Goal: Information Seeking & Learning: Learn about a topic

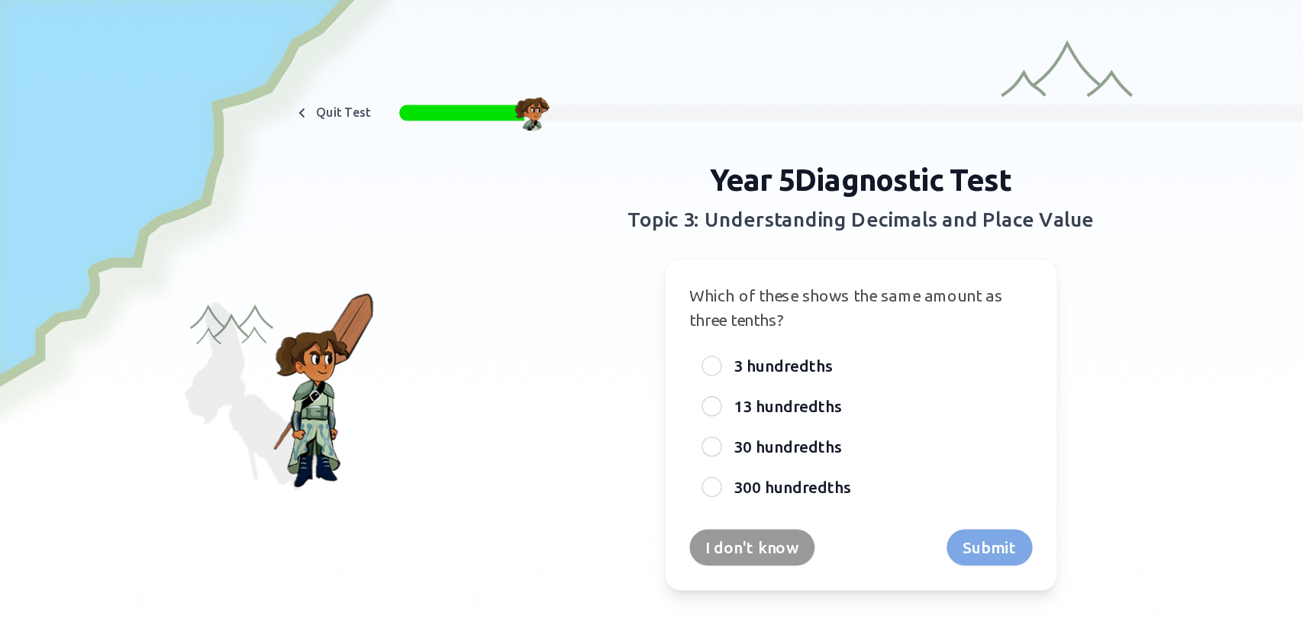
drag, startPoint x: 646, startPoint y: 6, endPoint x: 405, endPoint y: 187, distance: 300.8
click at [405, 187] on div "Year 5 Diagnostic Test Topic 3: Understanding Decimals and Place Value Which of…" at bounding box center [652, 284] width 586 height 325
click at [243, 285] on div "Year 5 Diagnostic Test Topic 3: Understanding Decimals and Place Value Which of…" at bounding box center [652, 284] width 1044 height 325
click at [237, 277] on div "Year 5 Diagnostic Test Topic 3: Understanding Decimals and Place Value Which of…" at bounding box center [652, 284] width 1044 height 325
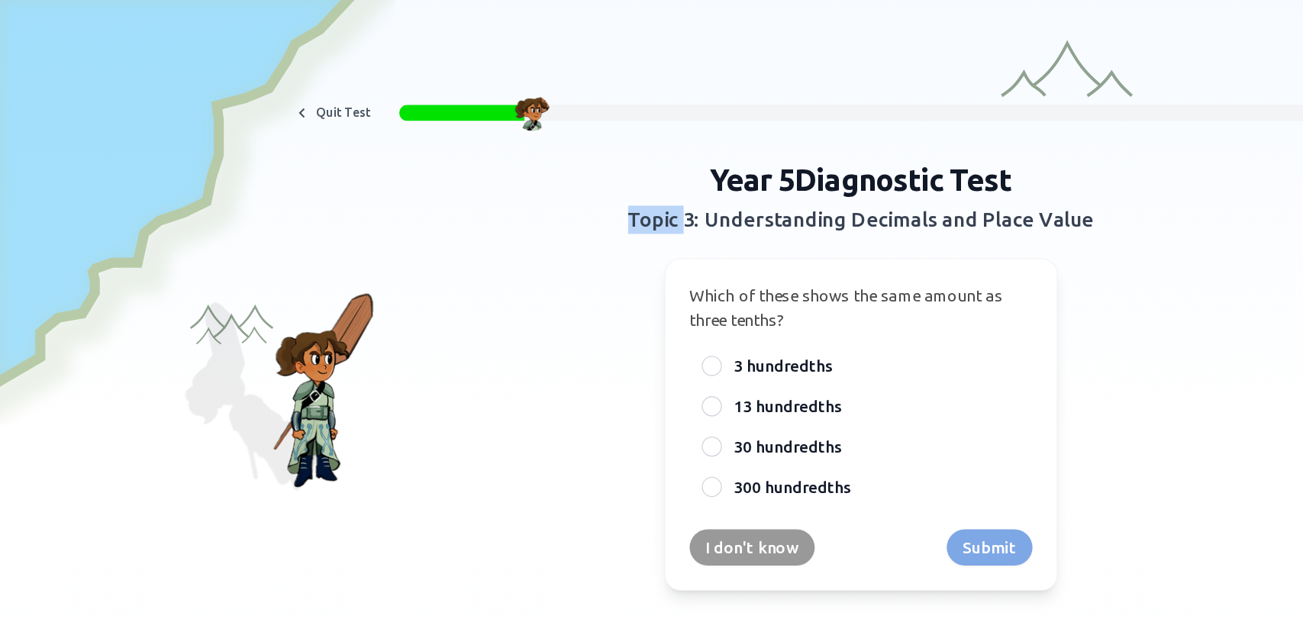
click at [237, 277] on div "Year 5 Diagnostic Test Topic 3: Understanding Decimals and Place Value Which of…" at bounding box center [652, 284] width 1044 height 325
click at [152, 238] on div "Year 5 Diagnostic Test Topic 3: Understanding Decimals and Place Value Which of…" at bounding box center [652, 284] width 1044 height 325
click at [425, 185] on div "Year 5 Diagnostic Test Topic 3: Understanding Decimals and Place Value Which of…" at bounding box center [652, 284] width 586 height 325
click at [778, 52] on div "Quit Test Year 5 Diagnostic Test Topic 3: Understanding Decimals and Place Valu…" at bounding box center [651, 164] width 1303 height 328
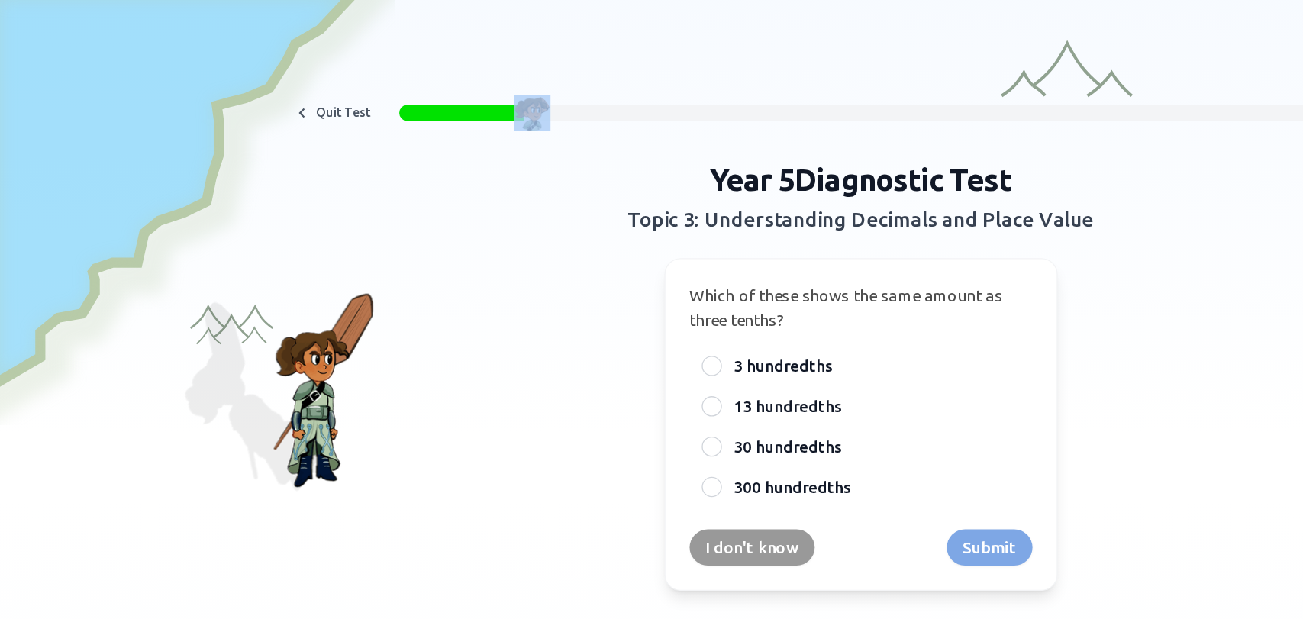
click at [778, 52] on div "Quit Test Year 5 Diagnostic Test Topic 3: Understanding Decimals and Place Valu…" at bounding box center [651, 164] width 1303 height 328
click at [389, 82] on img at bounding box center [402, 85] width 27 height 27
click at [913, 408] on div "Year 5 Diagnostic Test Topic 3: Understanding Decimals and Place Value Which of…" at bounding box center [652, 284] width 586 height 325
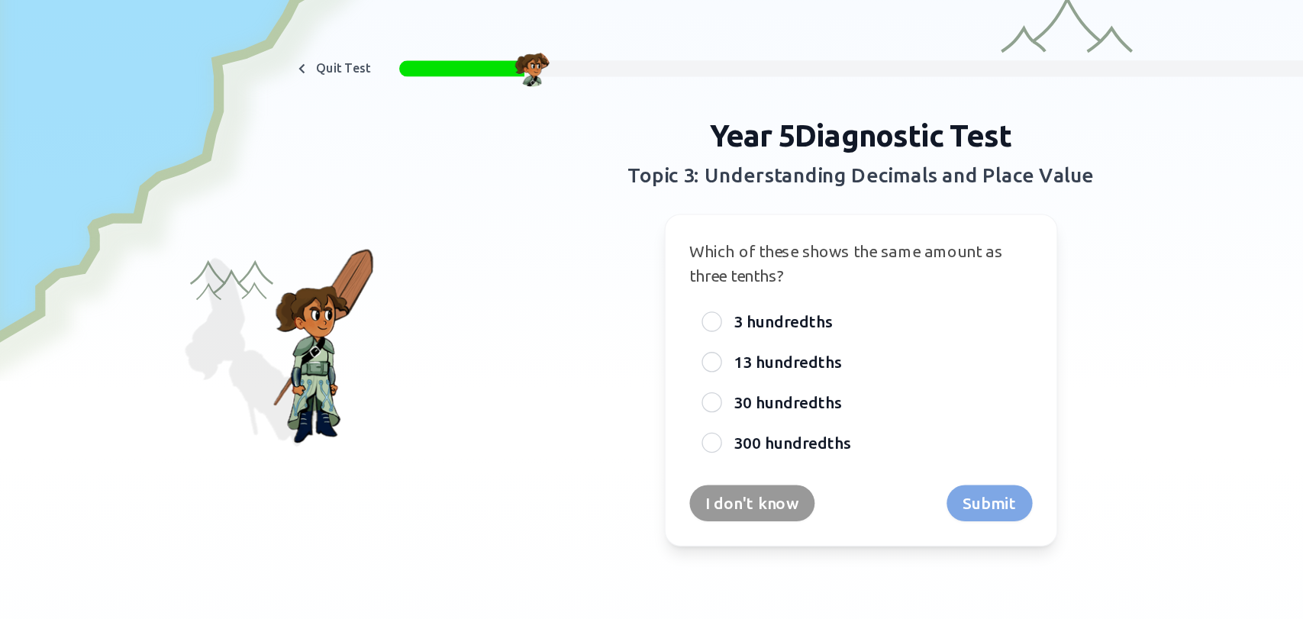
scroll to position [67, 0]
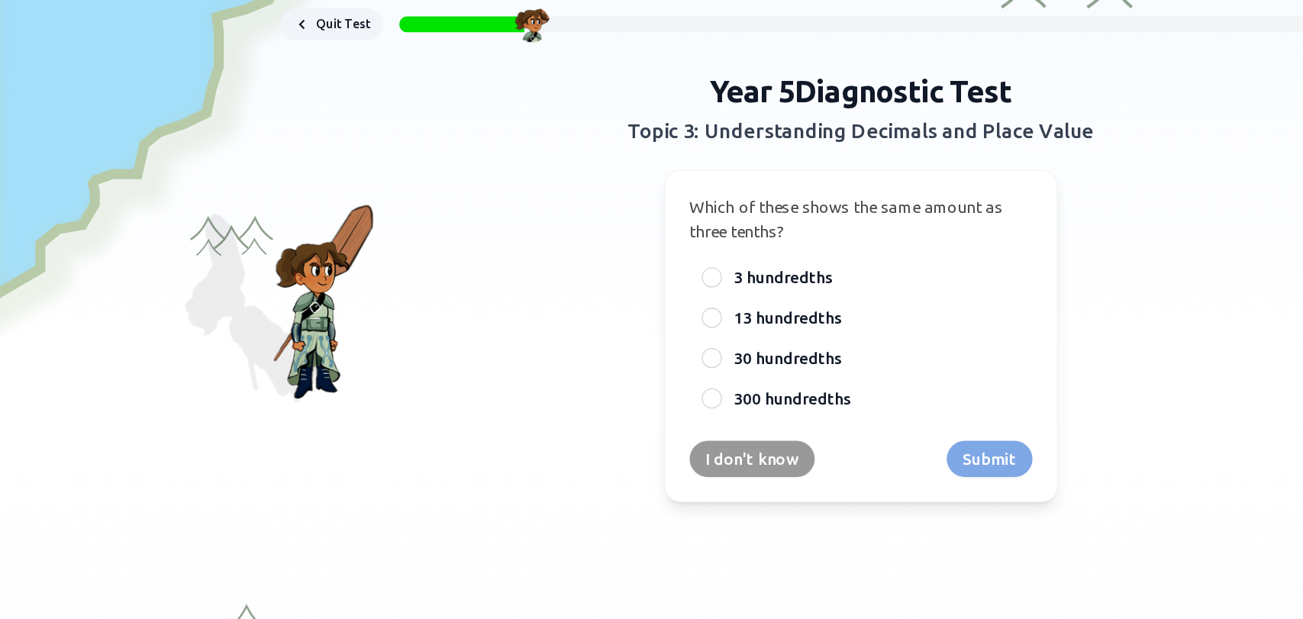
click at [224, 22] on icon at bounding box center [228, 18] width 15 height 15
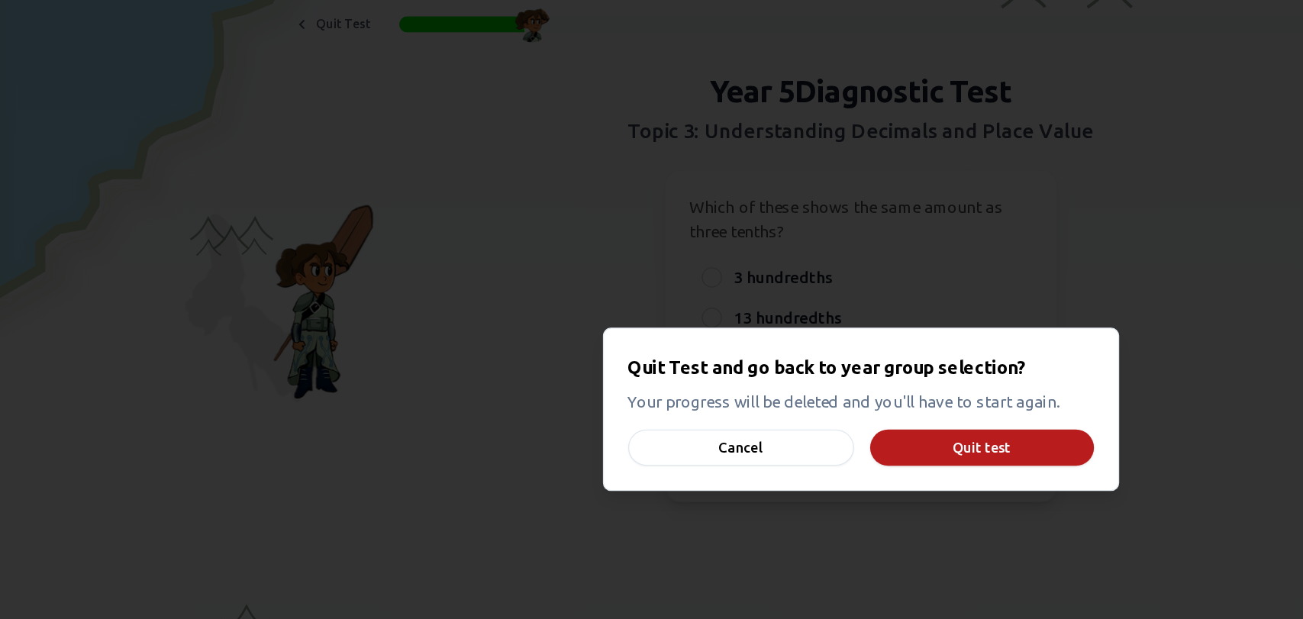
click at [720, 343] on button "Quit test" at bounding box center [743, 338] width 169 height 27
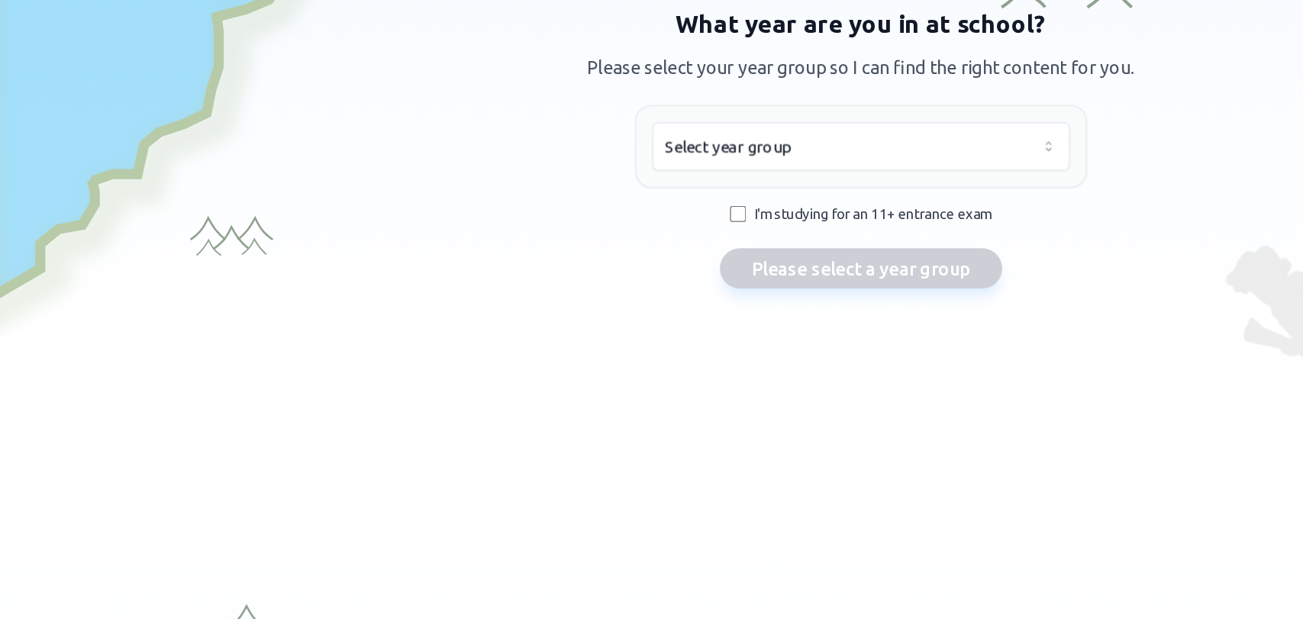
click at [784, 105] on html "We value your privacy We use cookies to enhance your browsing experience, serve…" at bounding box center [651, 309] width 1303 height 619
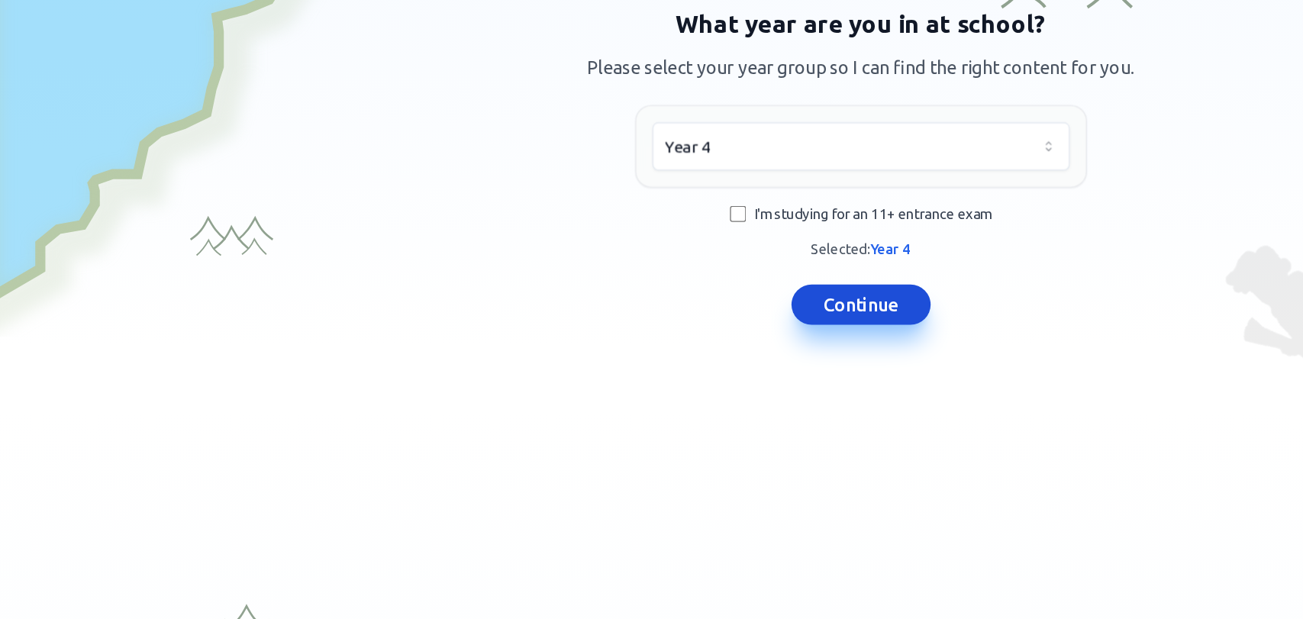
click at [655, 228] on button "Continue" at bounding box center [651, 230] width 105 height 31
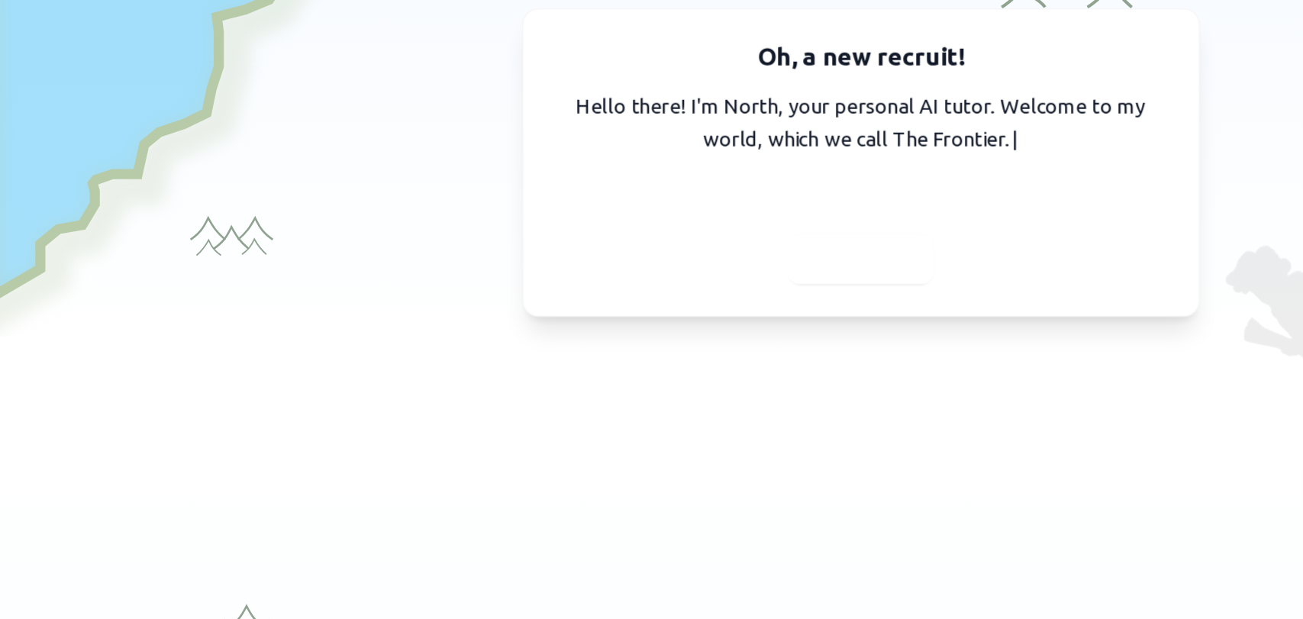
click at [651, 208] on div at bounding box center [651, 195] width 110 height 37
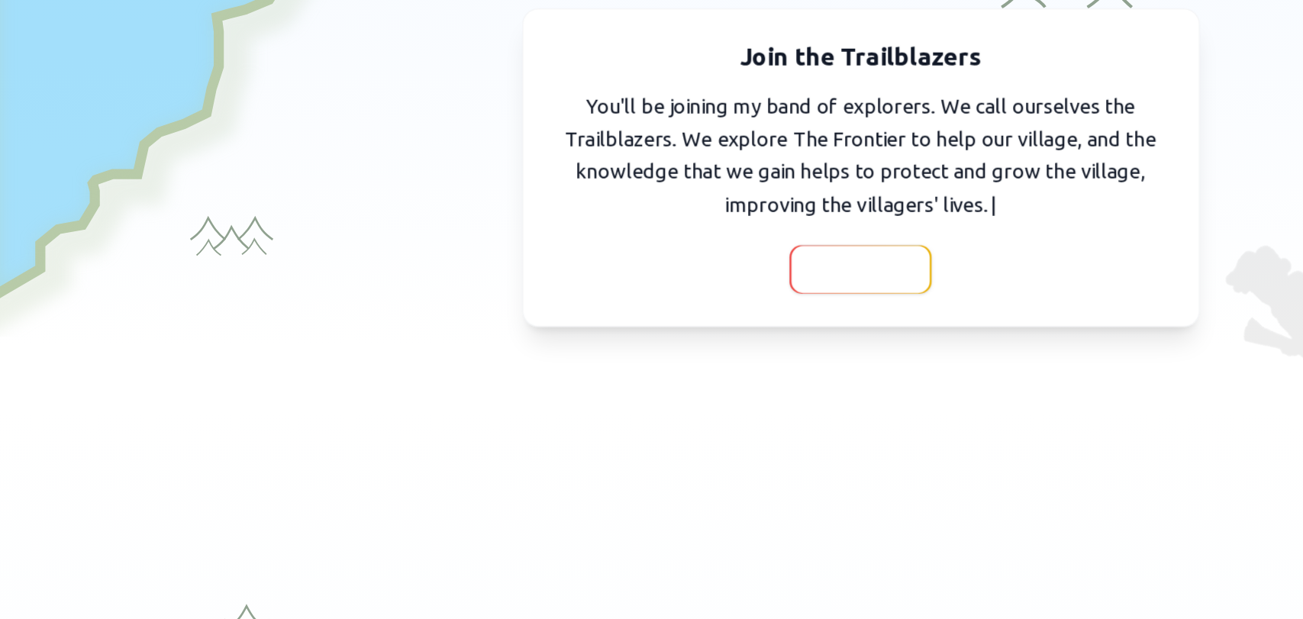
click at [651, 208] on span "Continue" at bounding box center [651, 203] width 59 height 21
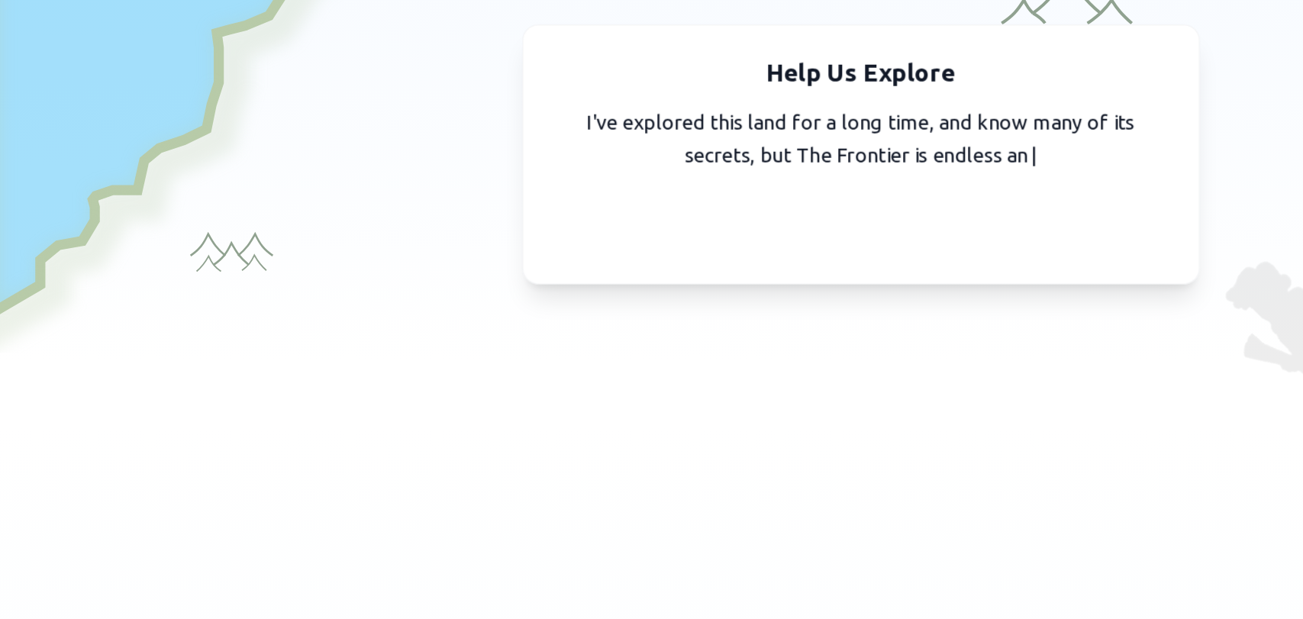
scroll to position [56, 0]
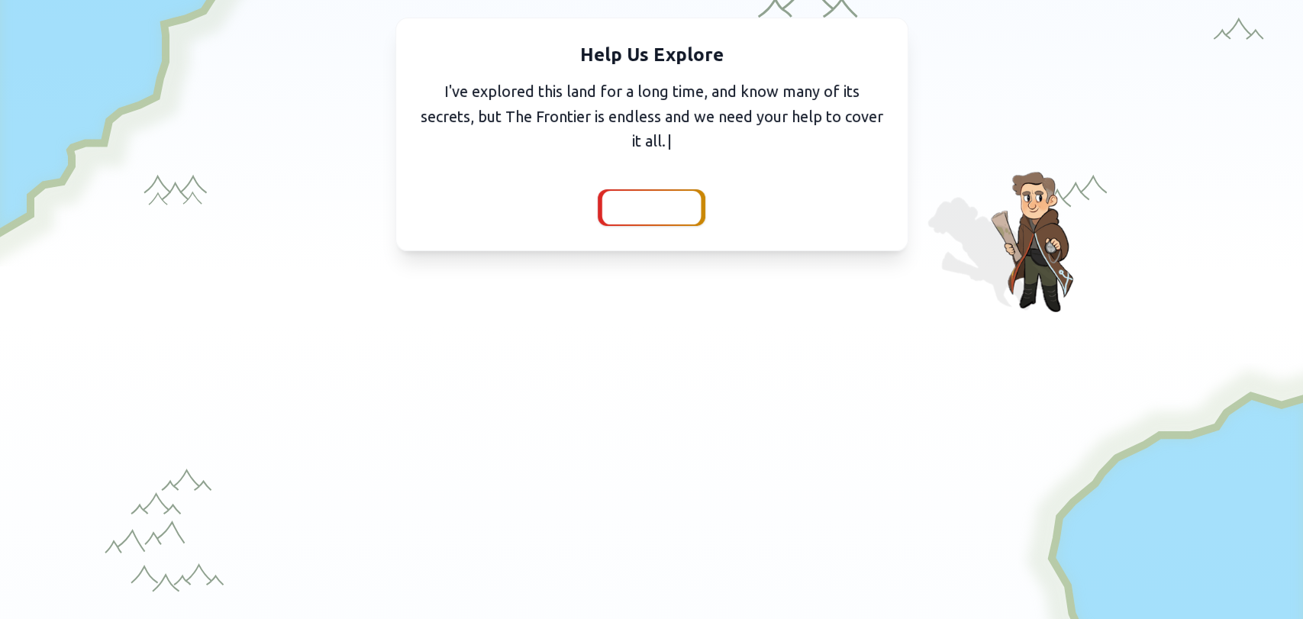
click at [622, 201] on span "Continue" at bounding box center [651, 207] width 59 height 21
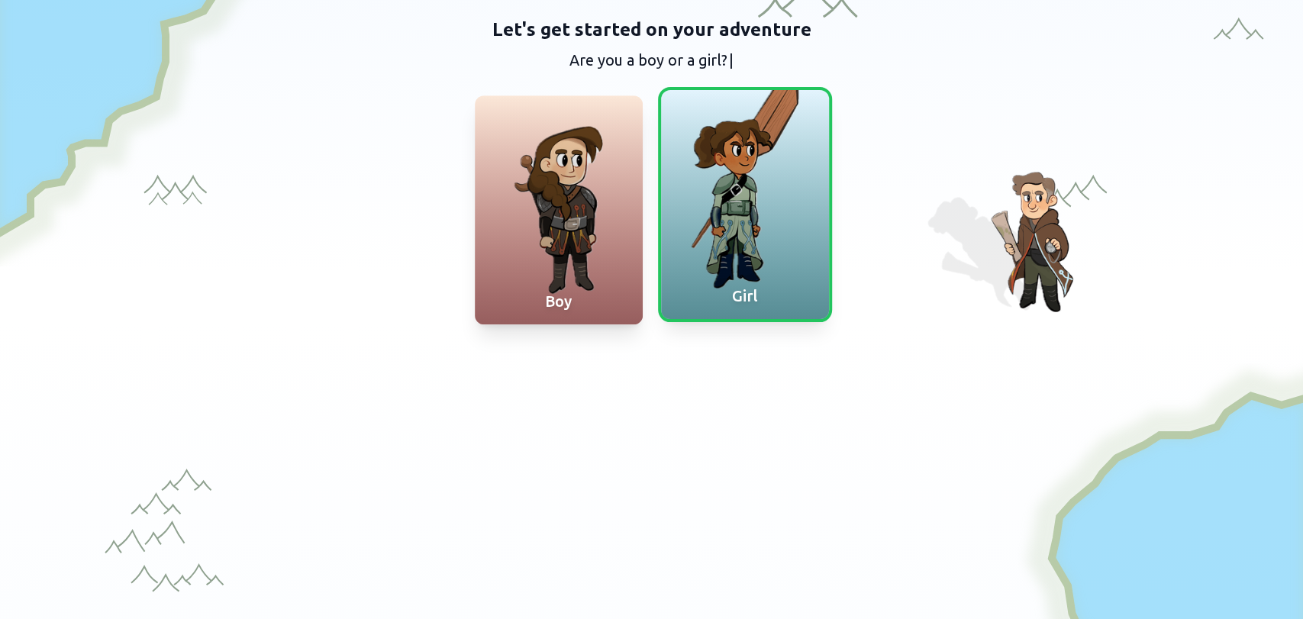
click at [708, 241] on div at bounding box center [745, 204] width 168 height 229
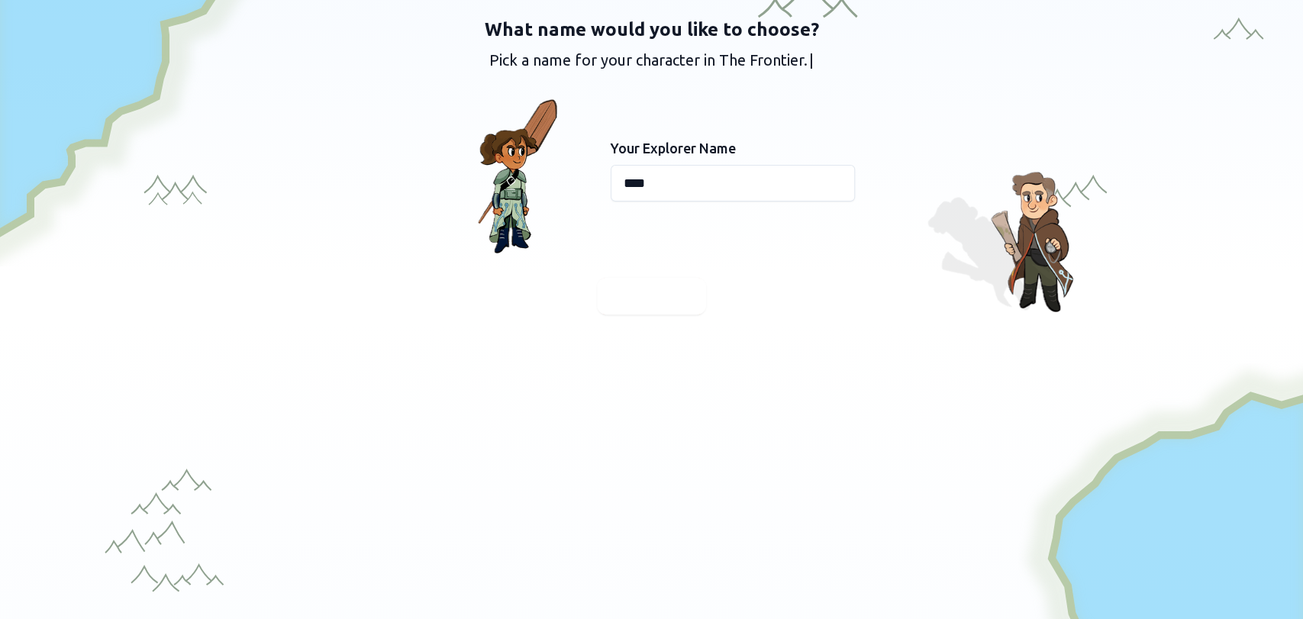
click at [647, 295] on span "Continue" at bounding box center [651, 295] width 59 height 21
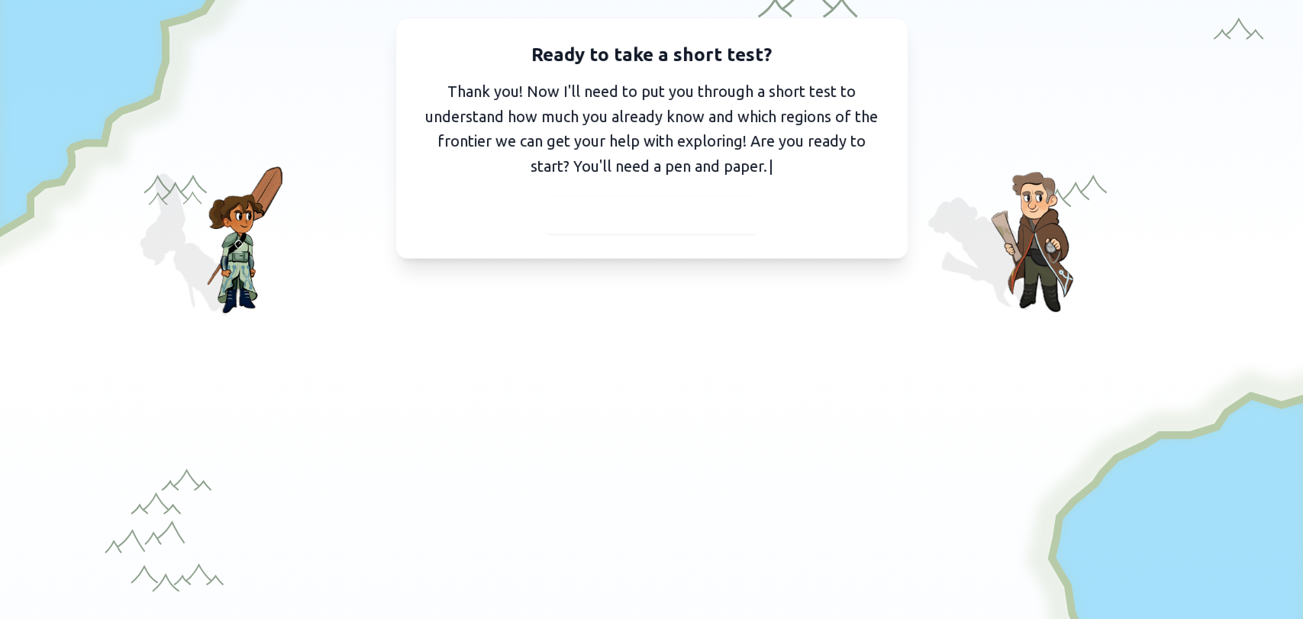
click at [631, 229] on div at bounding box center [652, 215] width 220 height 37
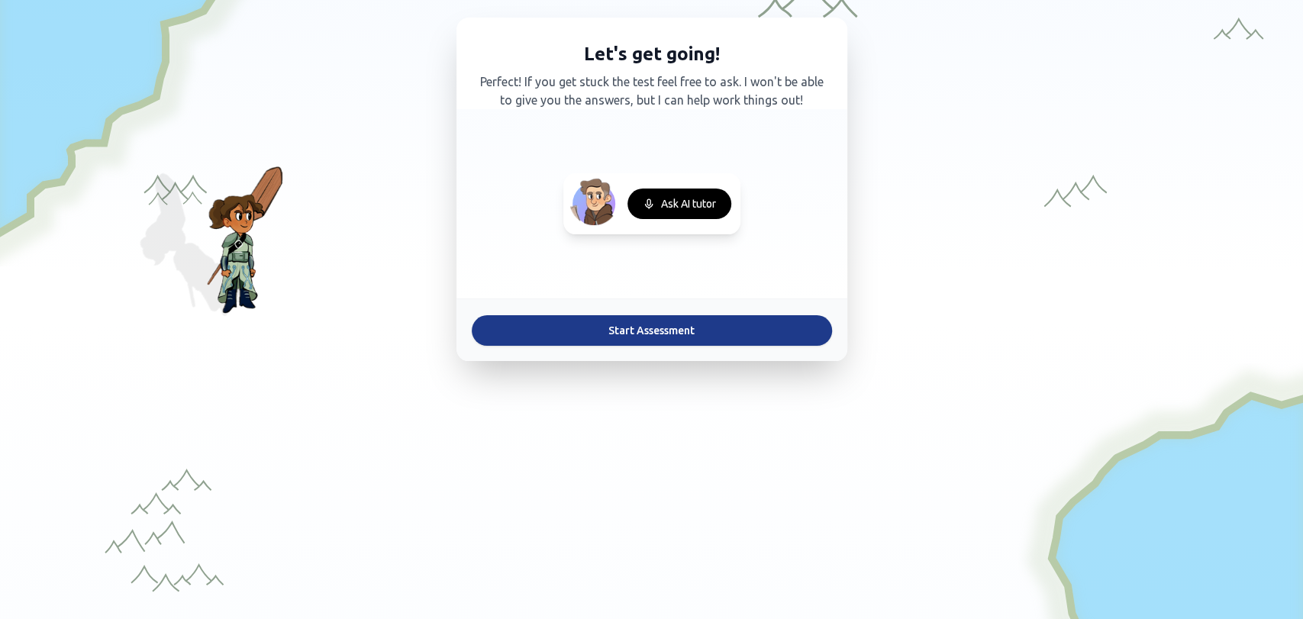
click at [652, 321] on button "Start Assessment" at bounding box center [652, 330] width 360 height 31
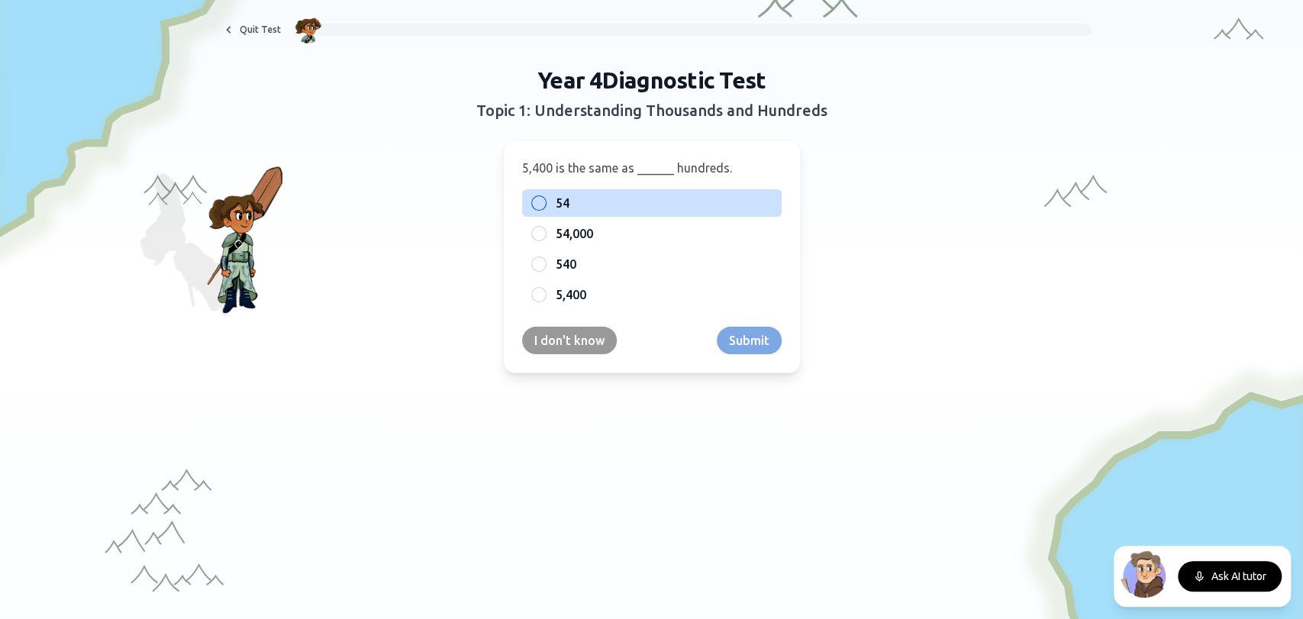
click at [533, 199] on div at bounding box center [538, 202] width 15 height 15
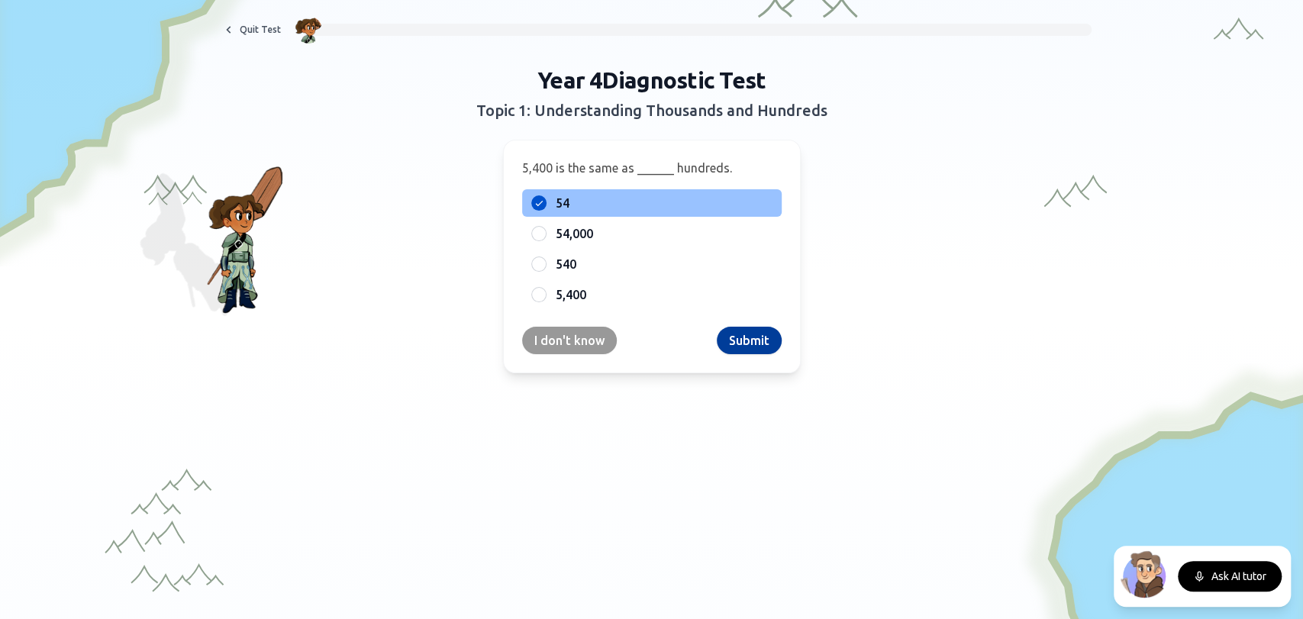
click at [738, 331] on button "Submit" at bounding box center [749, 340] width 65 height 27
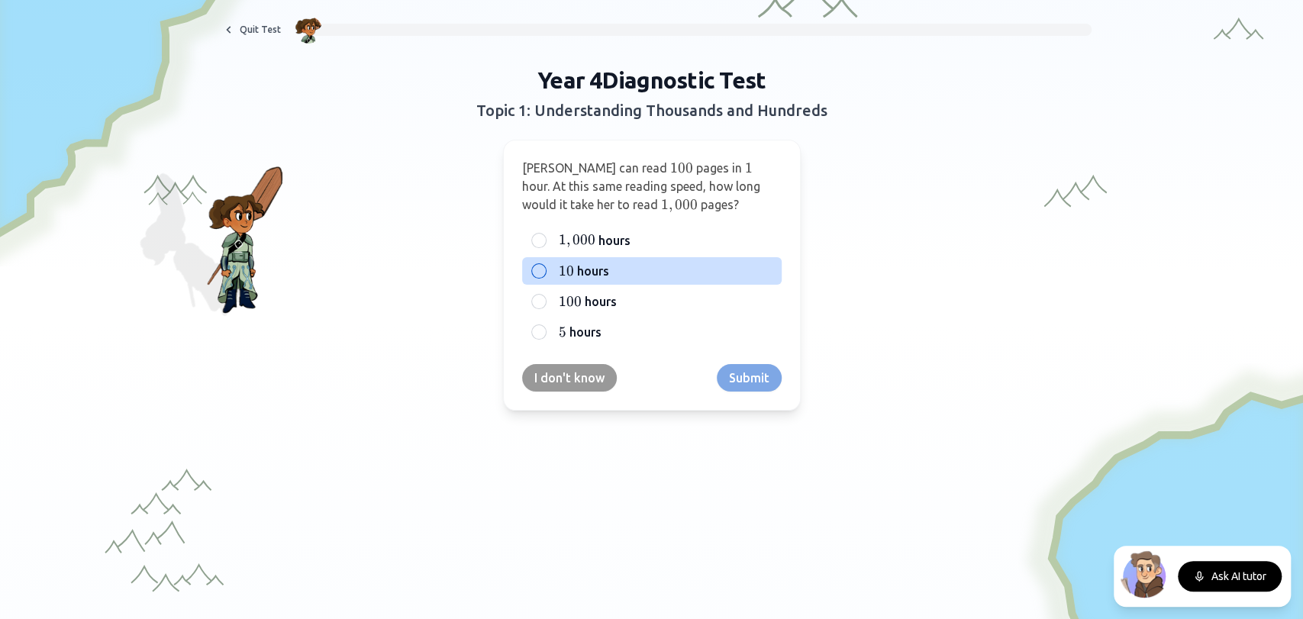
click at [585, 266] on span "hours" at bounding box center [593, 271] width 32 height 18
click at [545, 266] on button "10 10 10 hours" at bounding box center [539, 271] width 12 height 12
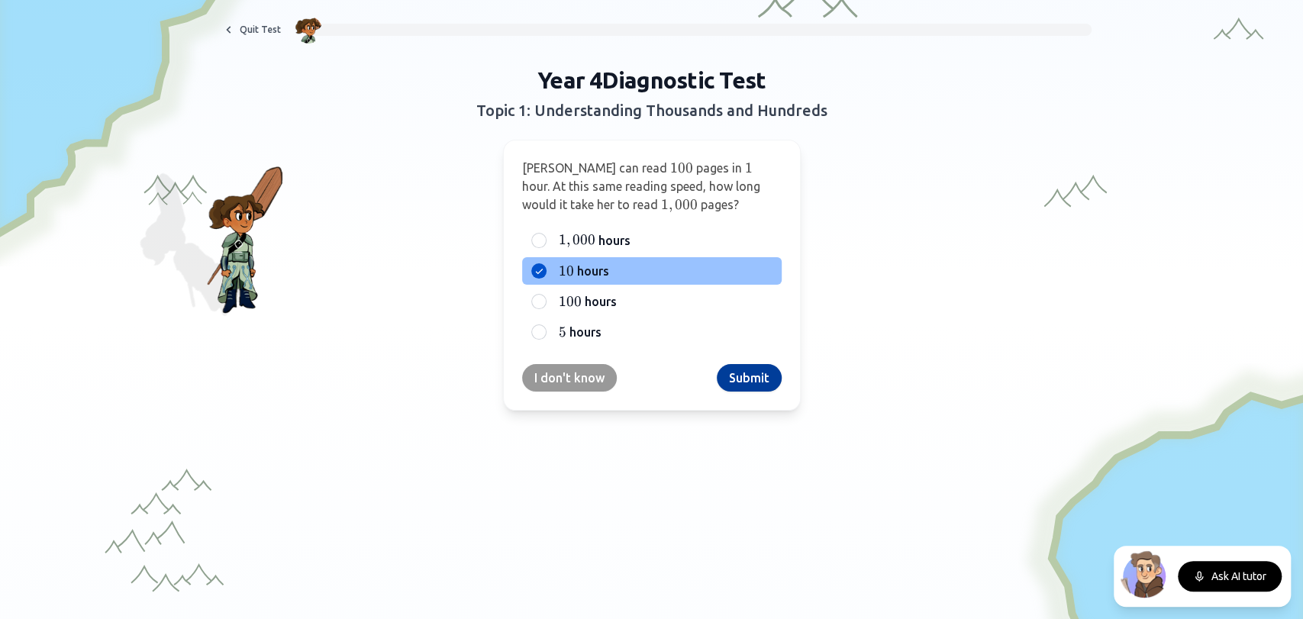
click at [739, 382] on button "Submit" at bounding box center [749, 377] width 65 height 27
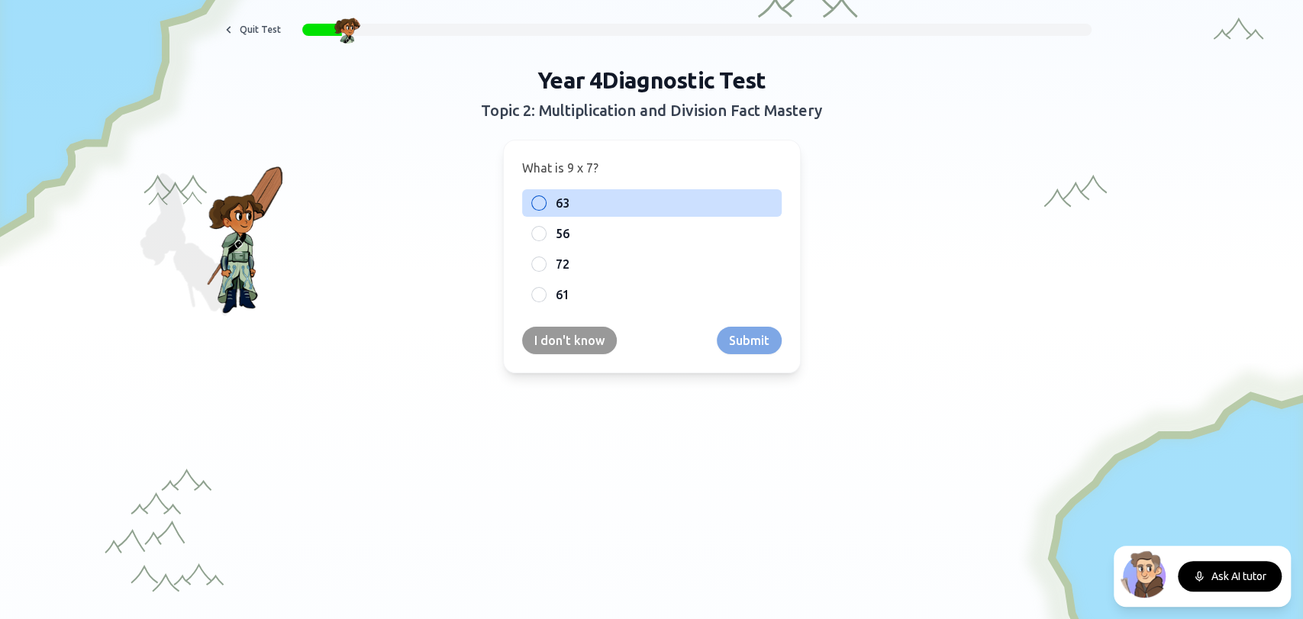
click at [624, 206] on label "63" at bounding box center [664, 203] width 217 height 18
click at [545, 206] on button "63" at bounding box center [539, 203] width 12 height 12
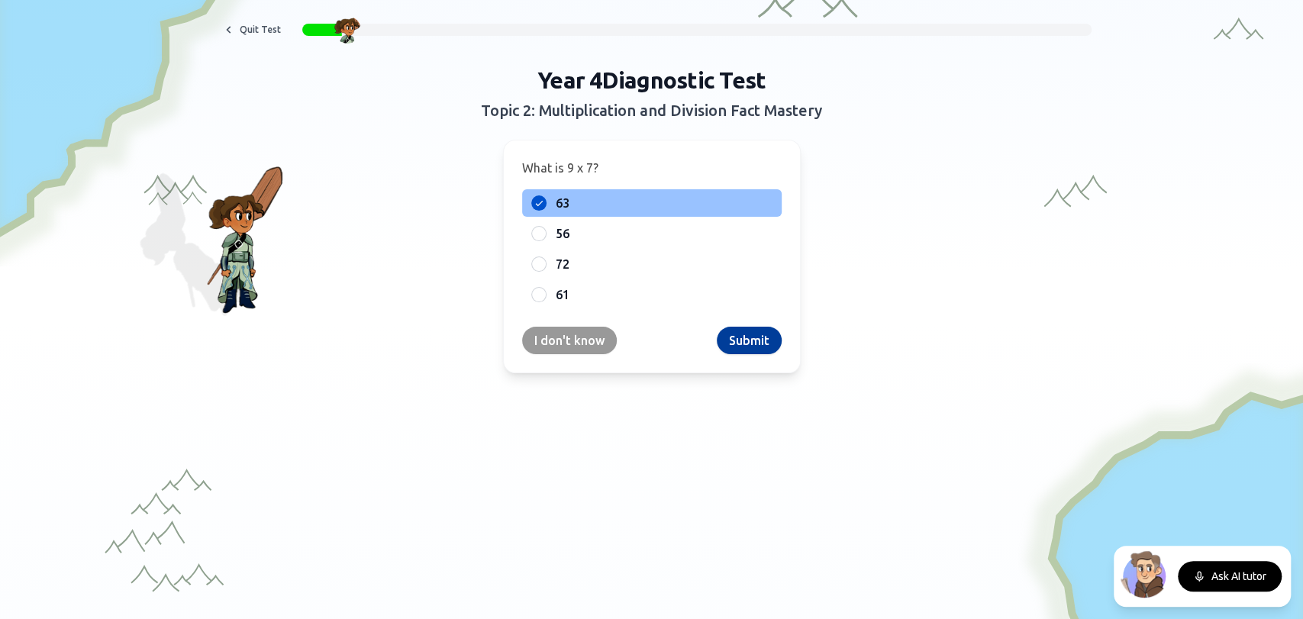
click at [750, 332] on button "Submit" at bounding box center [749, 340] width 65 height 27
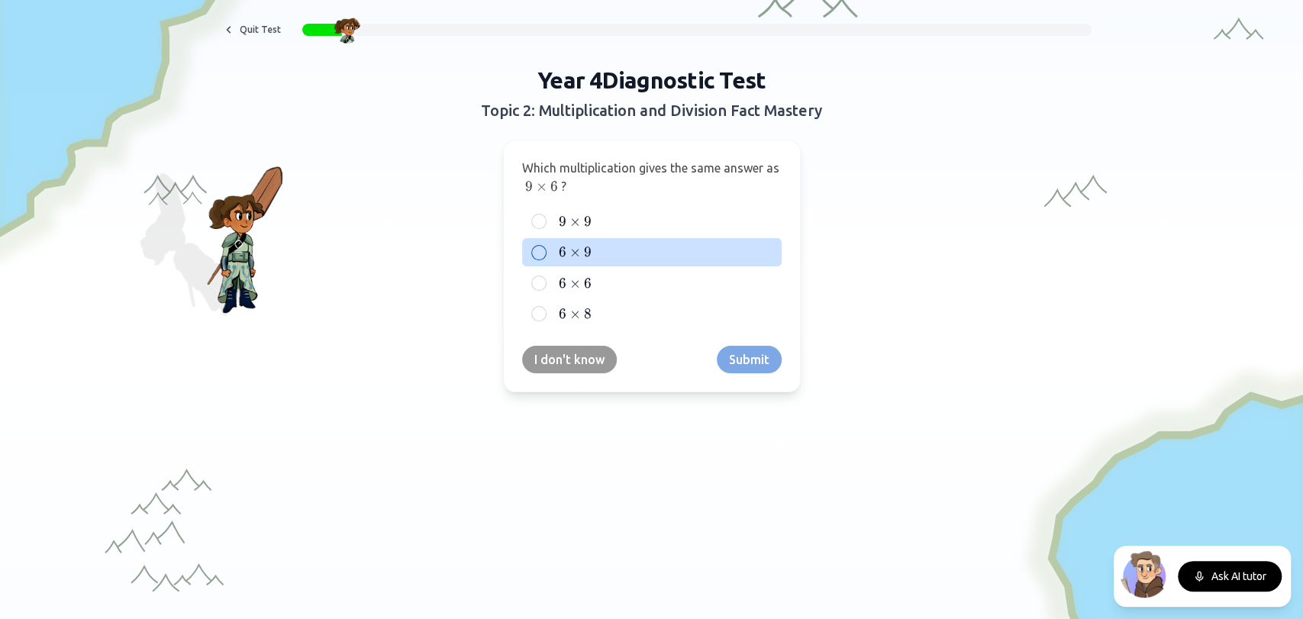
click at [616, 256] on label "6 × 9 6 \times 9 6 × 9" at bounding box center [664, 252] width 217 height 18
click at [545, 256] on button "6 × 9 6 \times 9 6 × 9" at bounding box center [539, 252] width 12 height 12
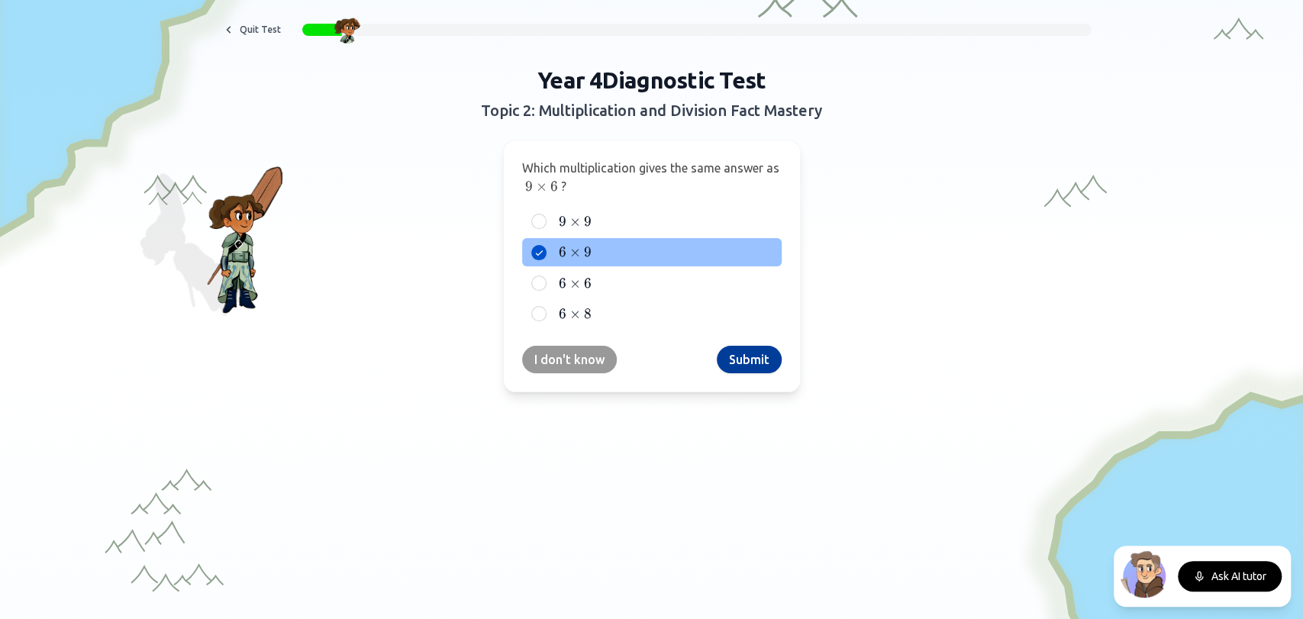
click at [728, 361] on button "Submit" at bounding box center [749, 359] width 65 height 27
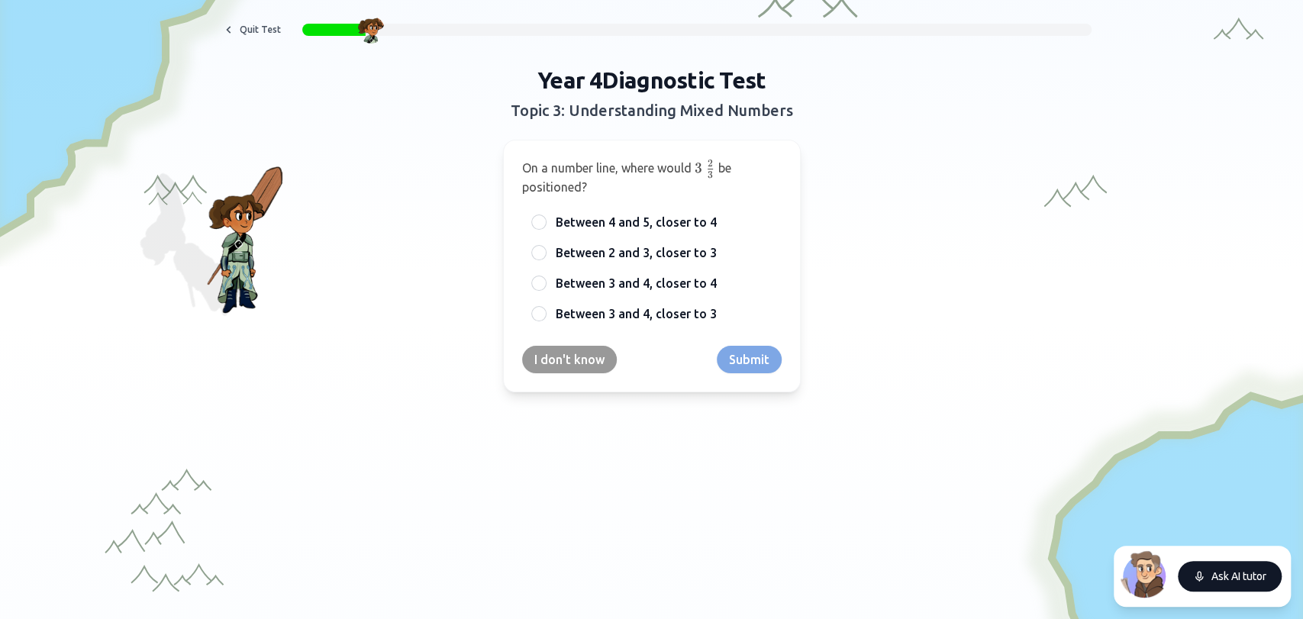
click at [1171, 556] on button "Ask AI tutor" at bounding box center [1230, 576] width 104 height 31
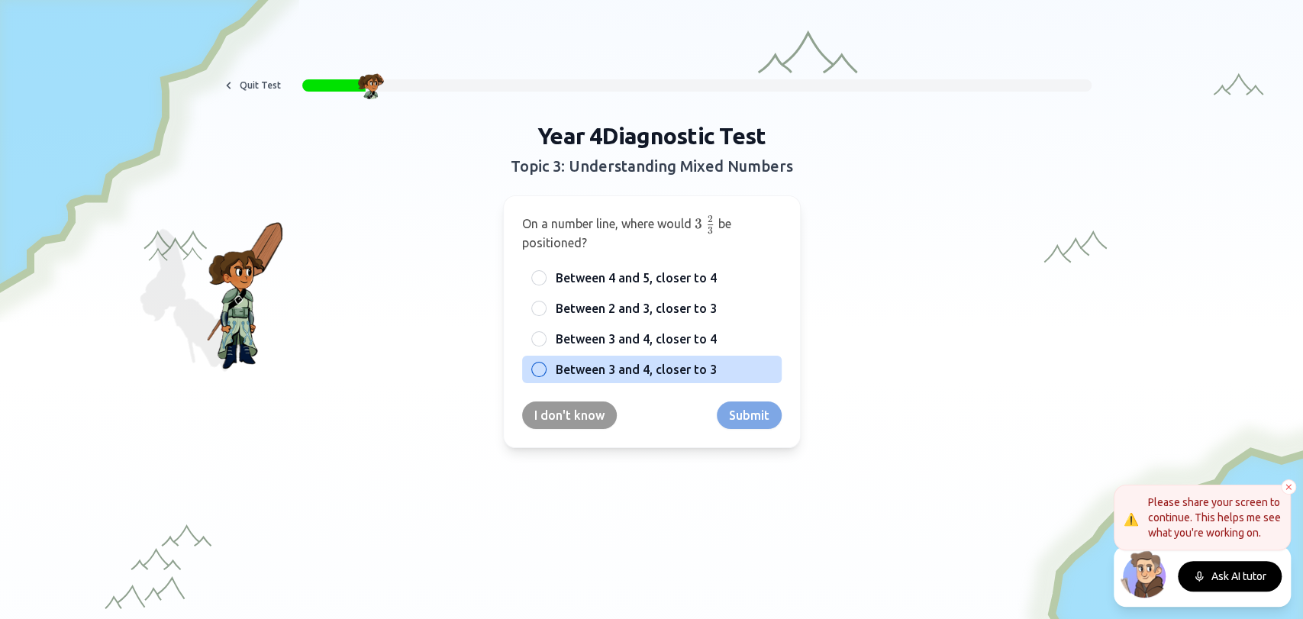
click at [643, 370] on span "Between 3 and 4, closer to 3" at bounding box center [636, 369] width 161 height 18
click at [545, 370] on button "Between 3 and 4, closer to 3" at bounding box center [539, 369] width 12 height 12
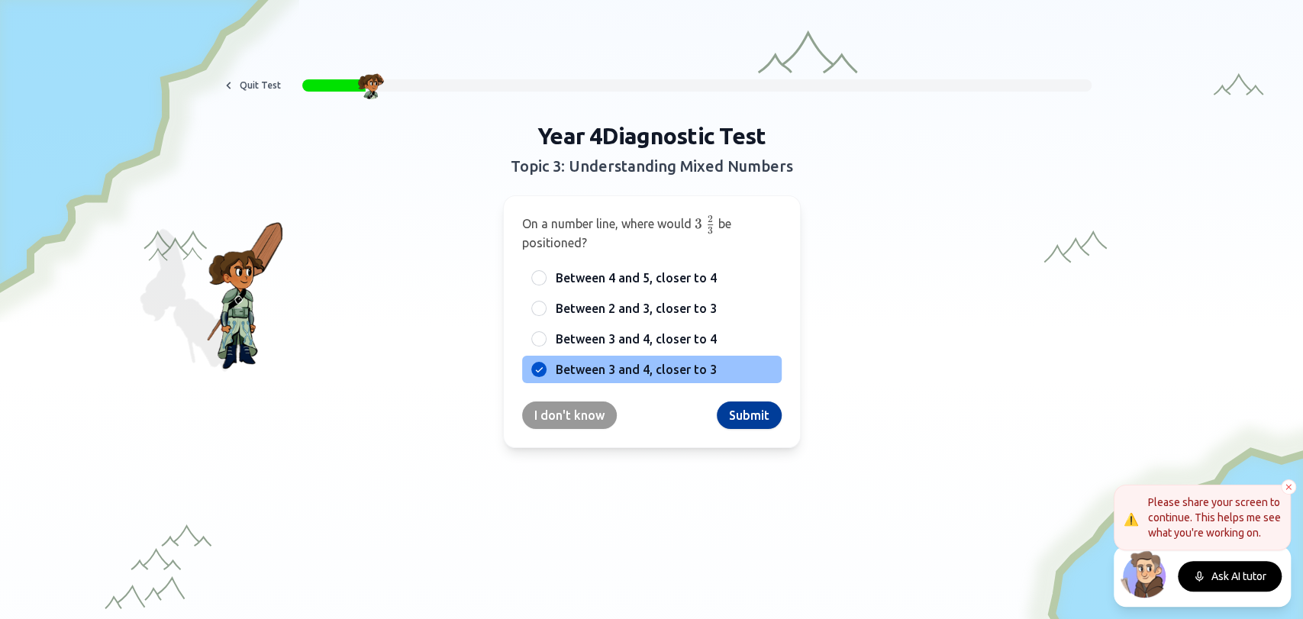
click at [755, 414] on button "Submit" at bounding box center [749, 414] width 65 height 27
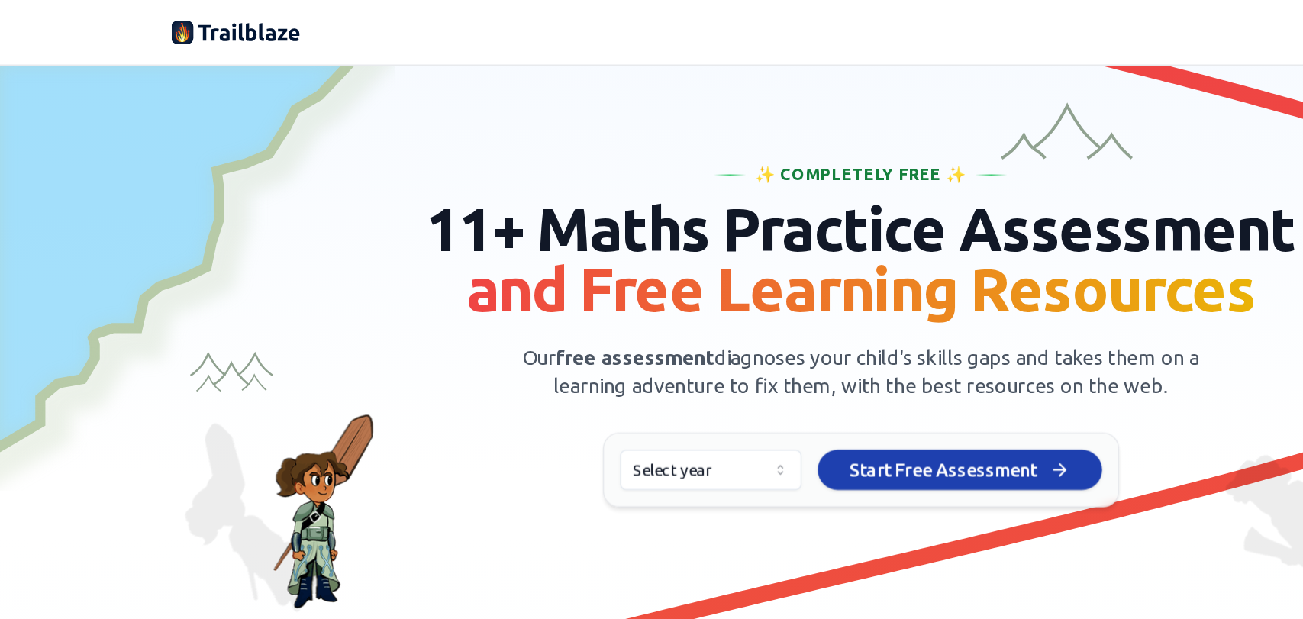
click at [583, 359] on html "We value your privacy We use cookies to enhance your browsing experience, serve…" at bounding box center [651, 309] width 1303 height 619
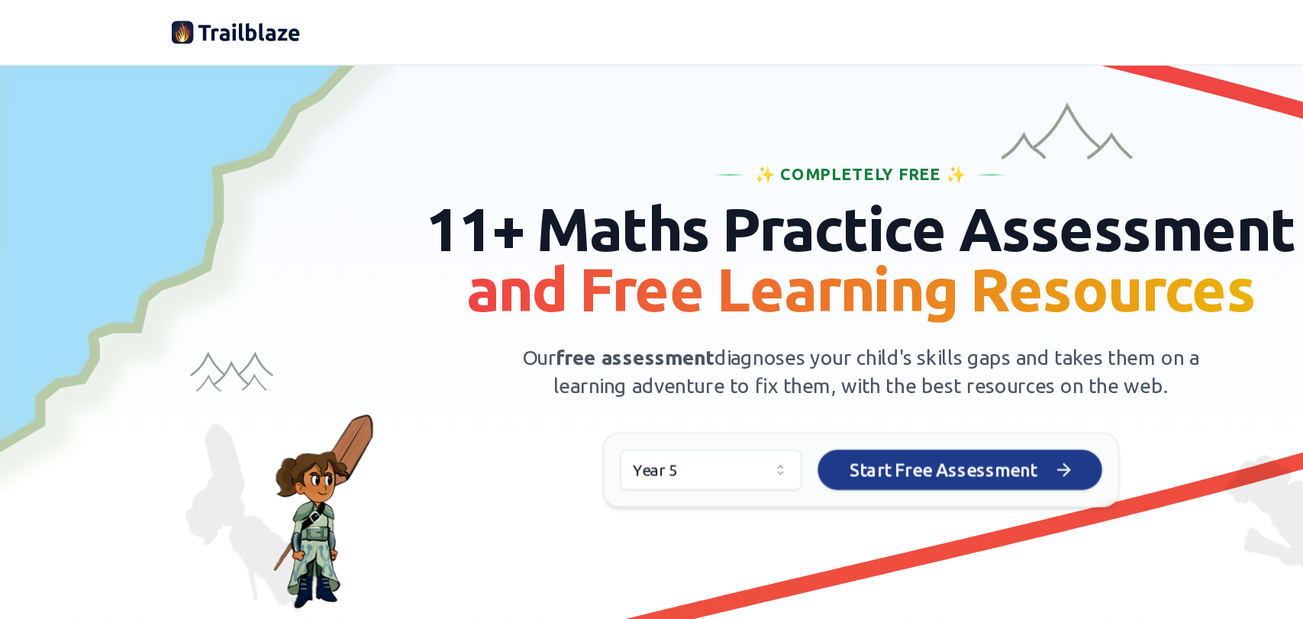
click at [797, 350] on icon at bounding box center [804, 355] width 15 height 15
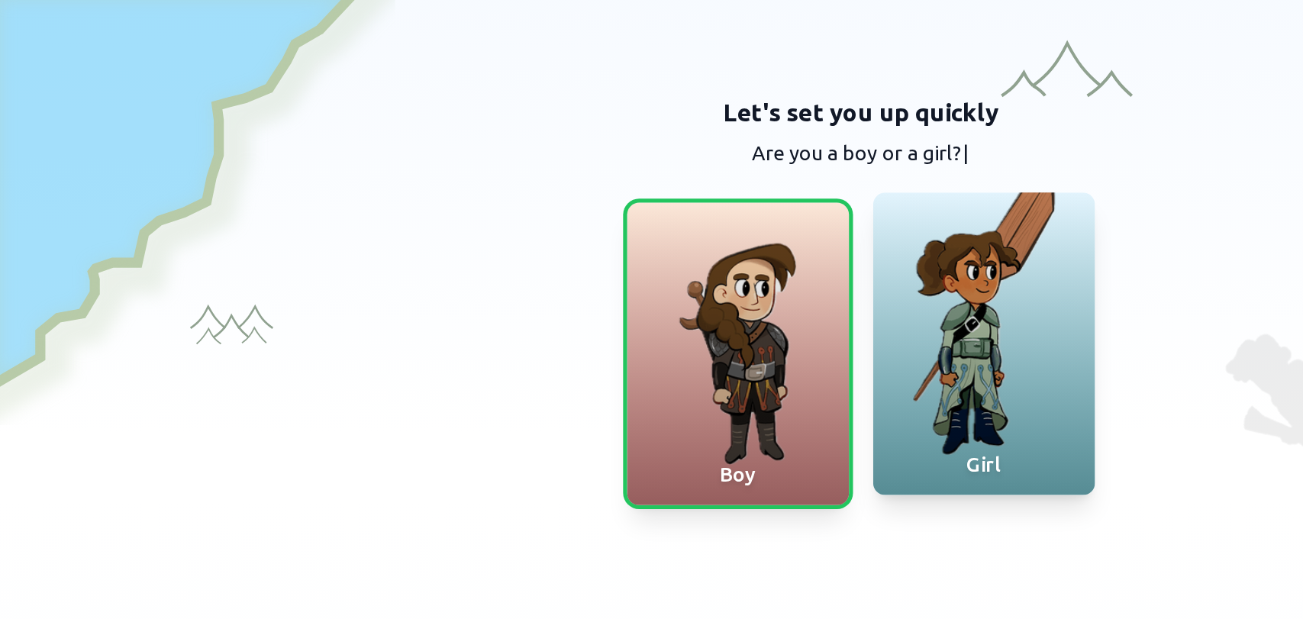
click at [778, 299] on div at bounding box center [745, 260] width 168 height 229
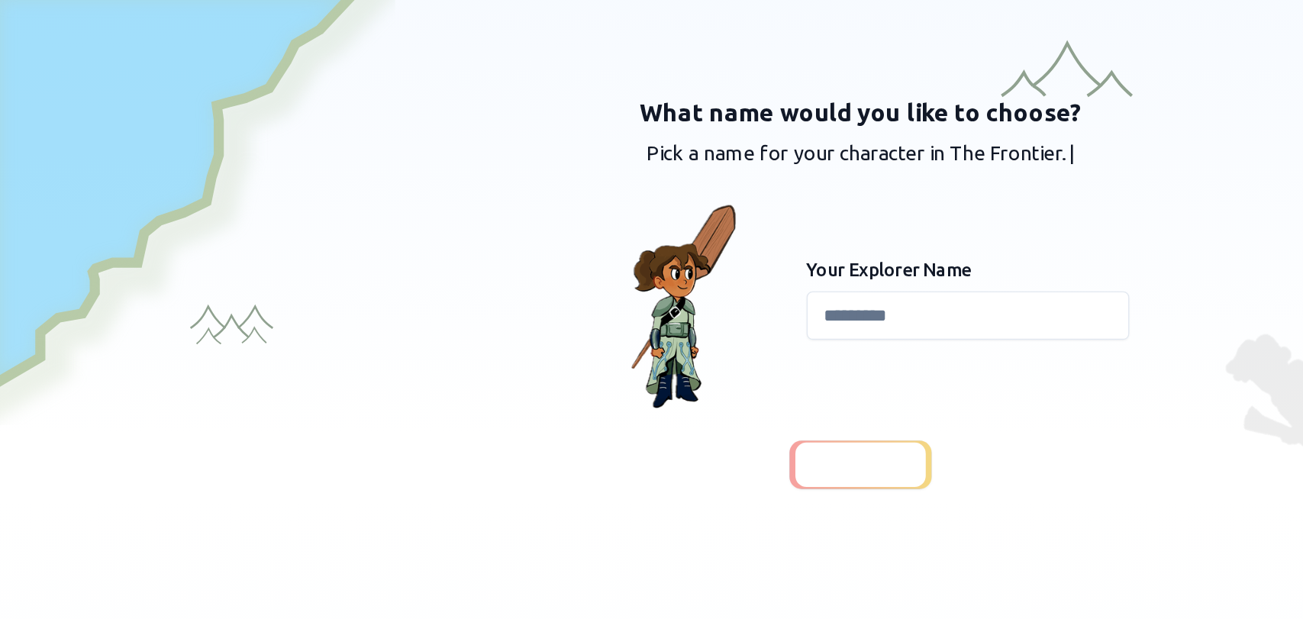
click at [686, 237] on input at bounding box center [733, 239] width 244 height 37
type input "*"
type input "****"
click at [675, 357] on div at bounding box center [651, 352] width 98 height 34
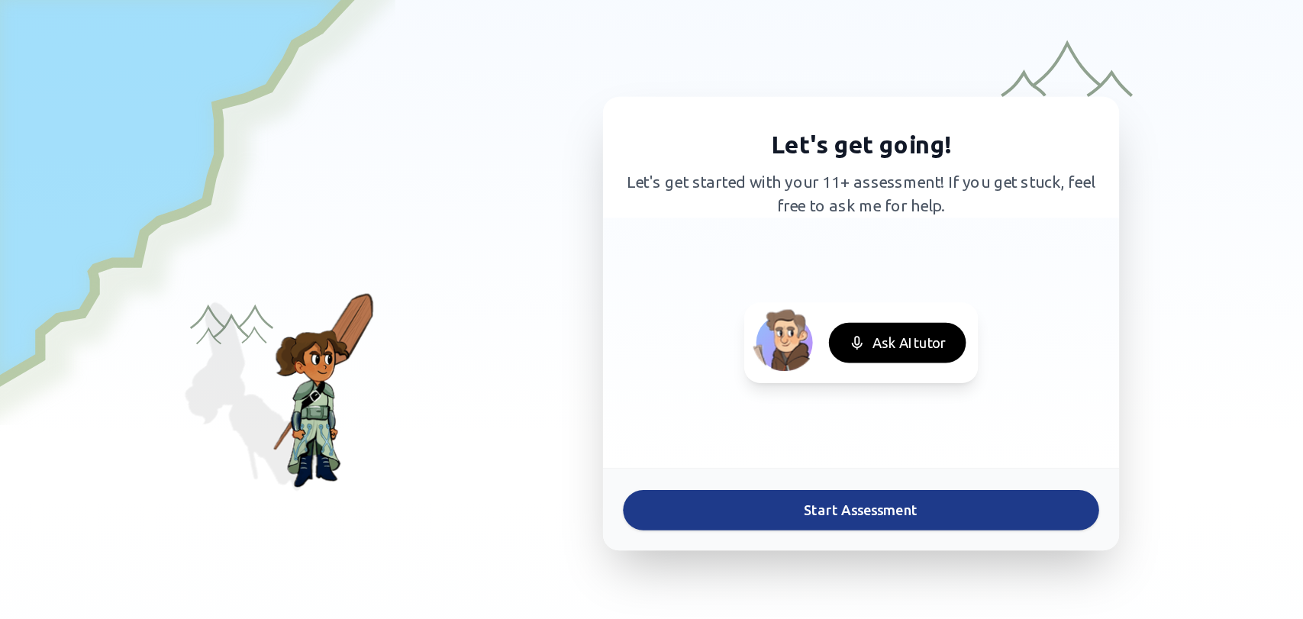
click at [678, 385] on button "Start Assessment" at bounding box center [652, 386] width 360 height 31
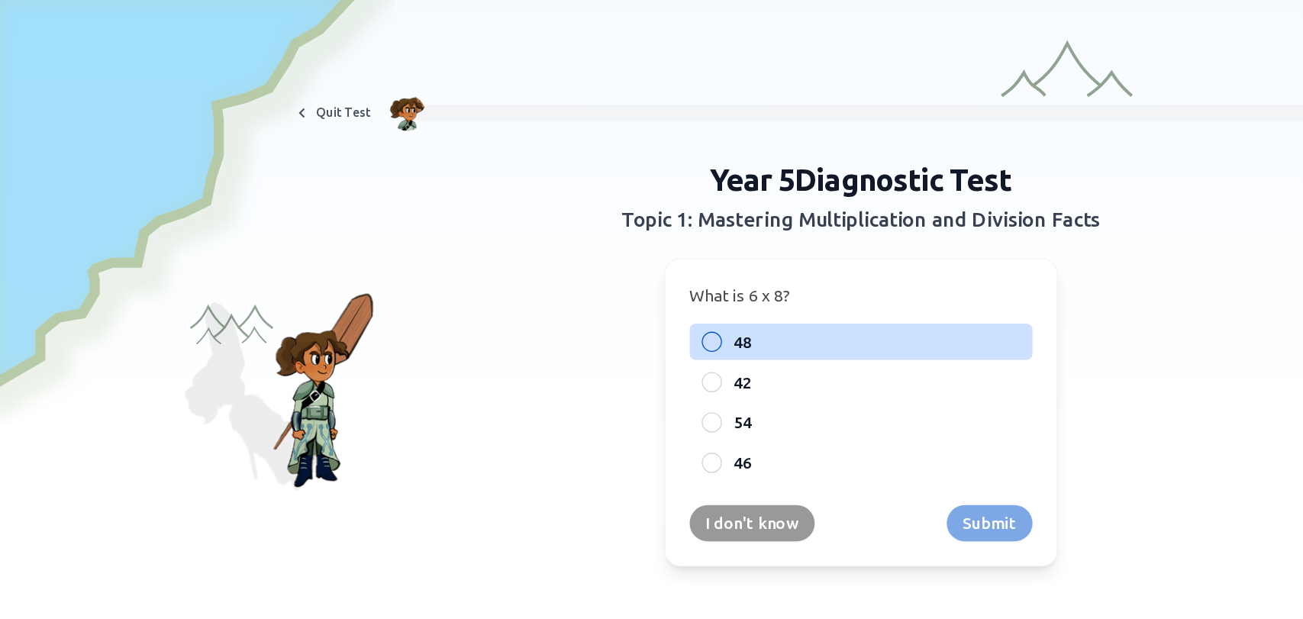
click at [572, 256] on label "48" at bounding box center [664, 259] width 217 height 18
click at [545, 256] on button "48" at bounding box center [539, 259] width 12 height 12
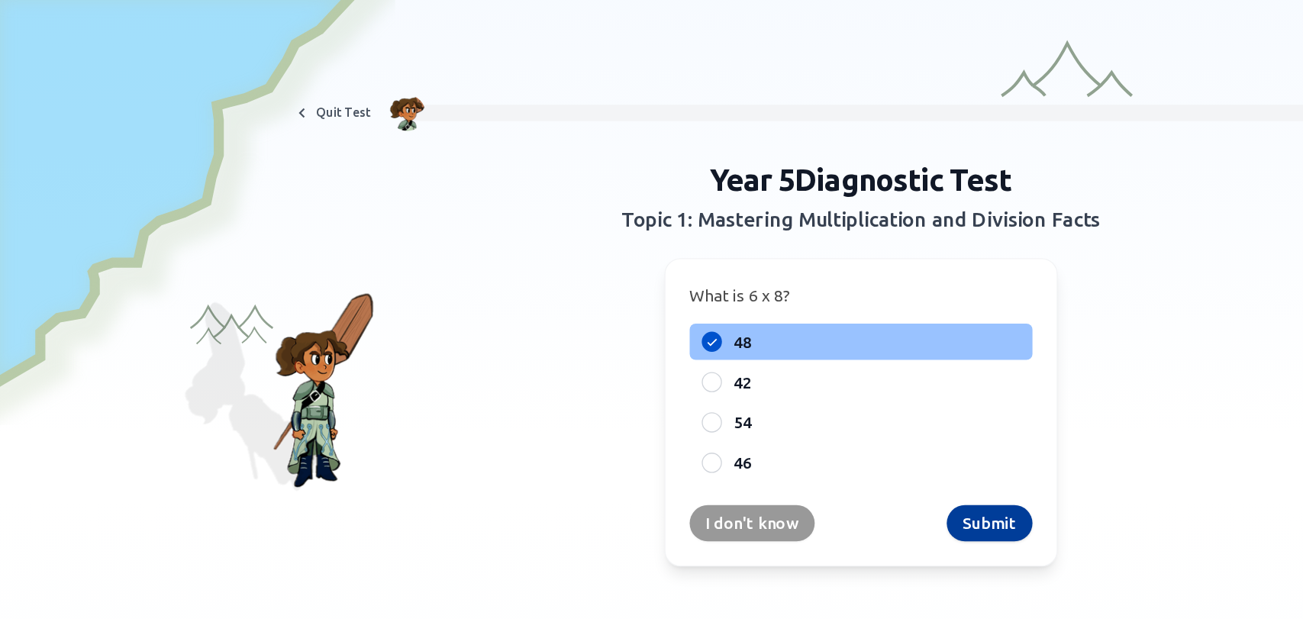
click at [755, 398] on button "Submit" at bounding box center [749, 395] width 65 height 27
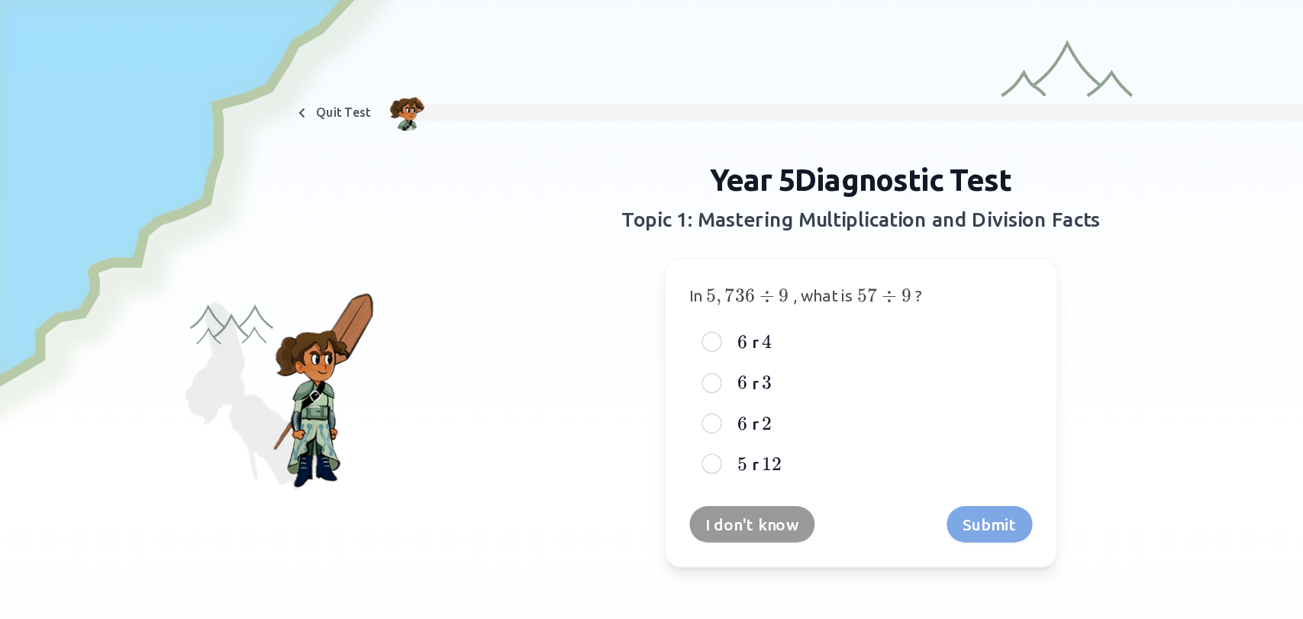
drag, startPoint x: 985, startPoint y: 28, endPoint x: 985, endPoint y: 89, distance: 60.3
click at [985, 89] on div "Quit Test Year 5 Diagnostic Test Topic 1: Mastering Multiplication and Division…" at bounding box center [651, 164] width 1303 height 328
drag, startPoint x: 985, startPoint y: 90, endPoint x: 949, endPoint y: 77, distance: 38.9
click at [949, 77] on div "Quit Test" at bounding box center [651, 85] width 879 height 24
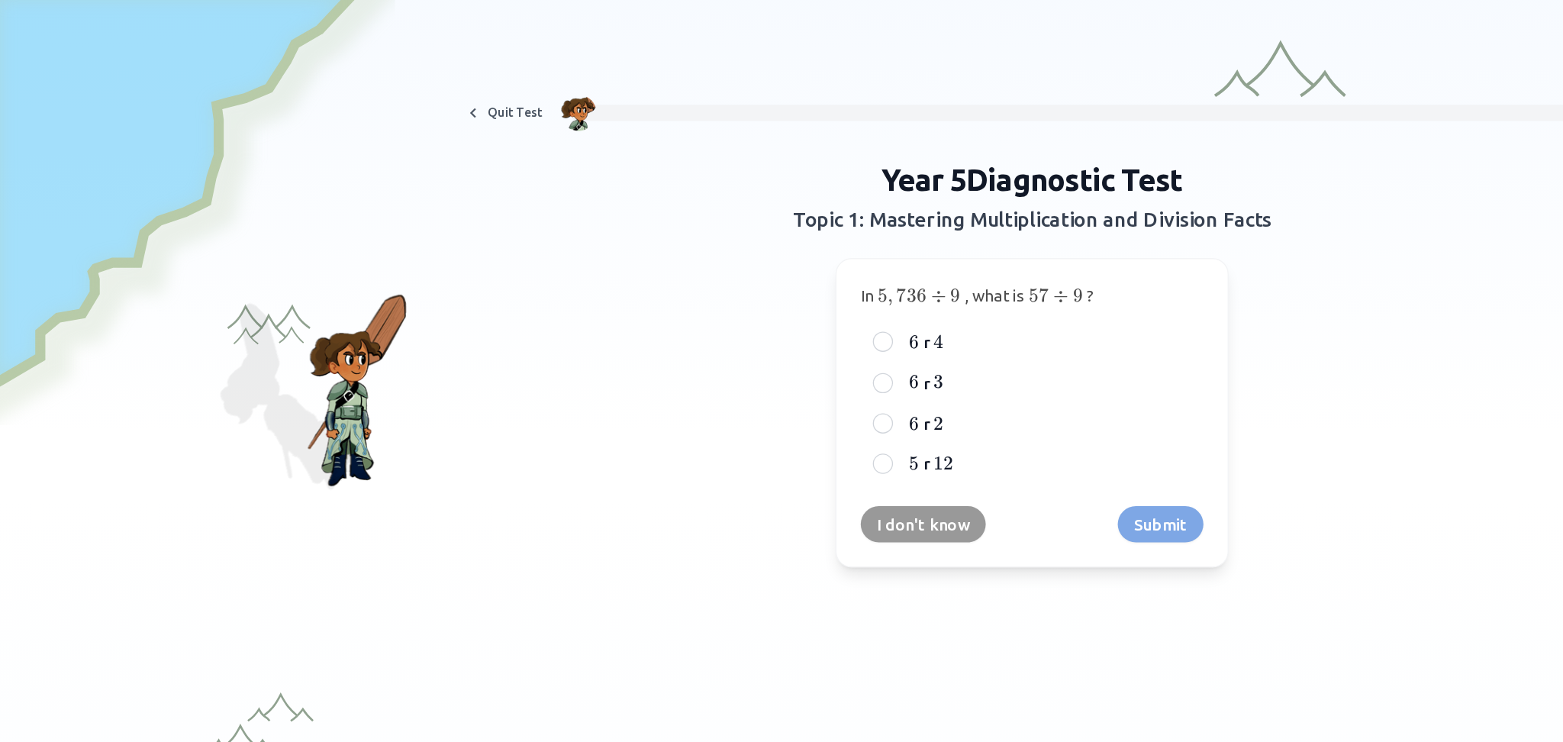
drag, startPoint x: 921, startPoint y: 15, endPoint x: 743, endPoint y: 523, distance: 537.7
click at [743, 523] on div at bounding box center [781, 613] width 1563 height 473
click at [707, 288] on span "3" at bounding box center [711, 289] width 8 height 17
click at [675, 288] on button "6 6 6 r 3 3 3" at bounding box center [668, 290] width 12 height 12
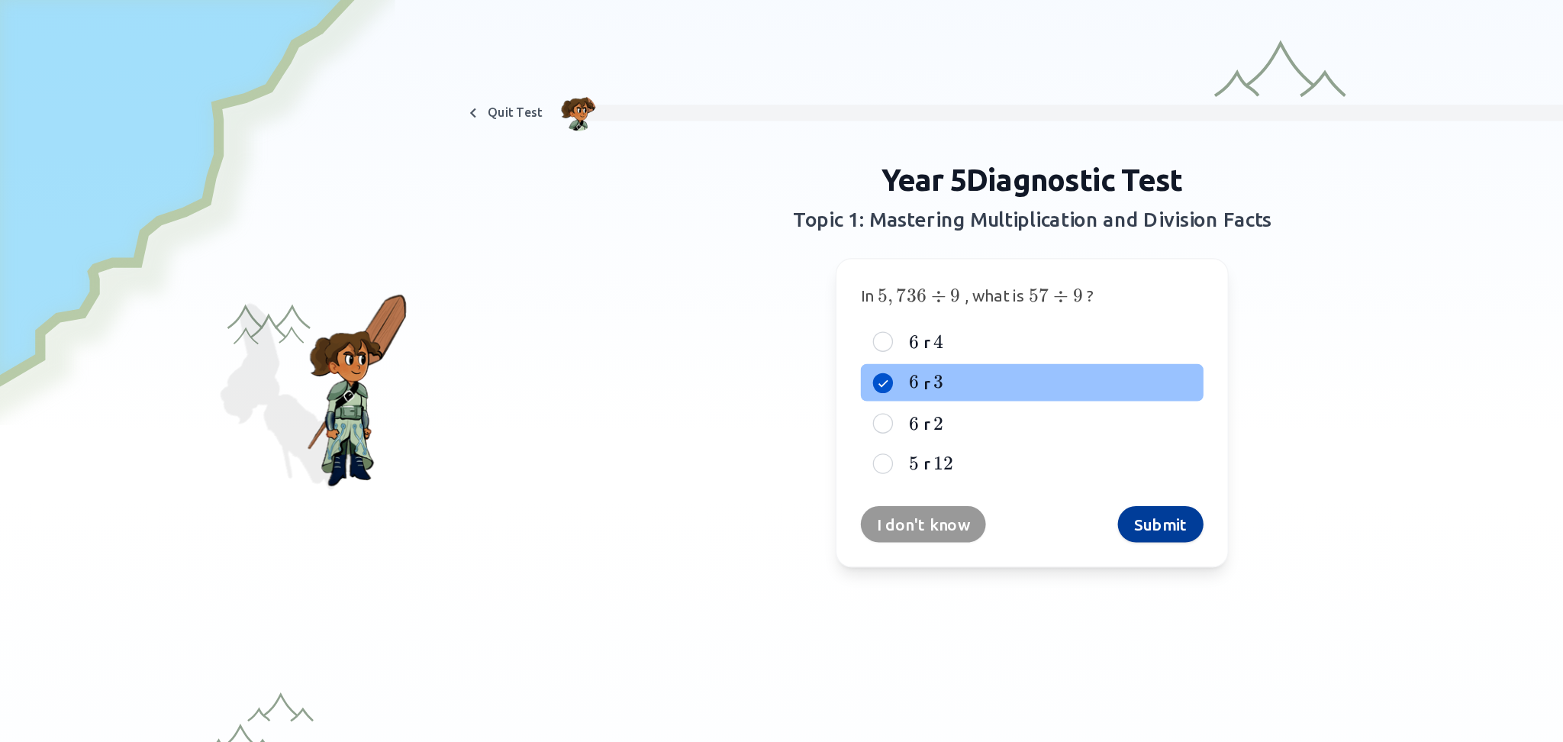
click at [852, 384] on button "Submit" at bounding box center [878, 396] width 65 height 27
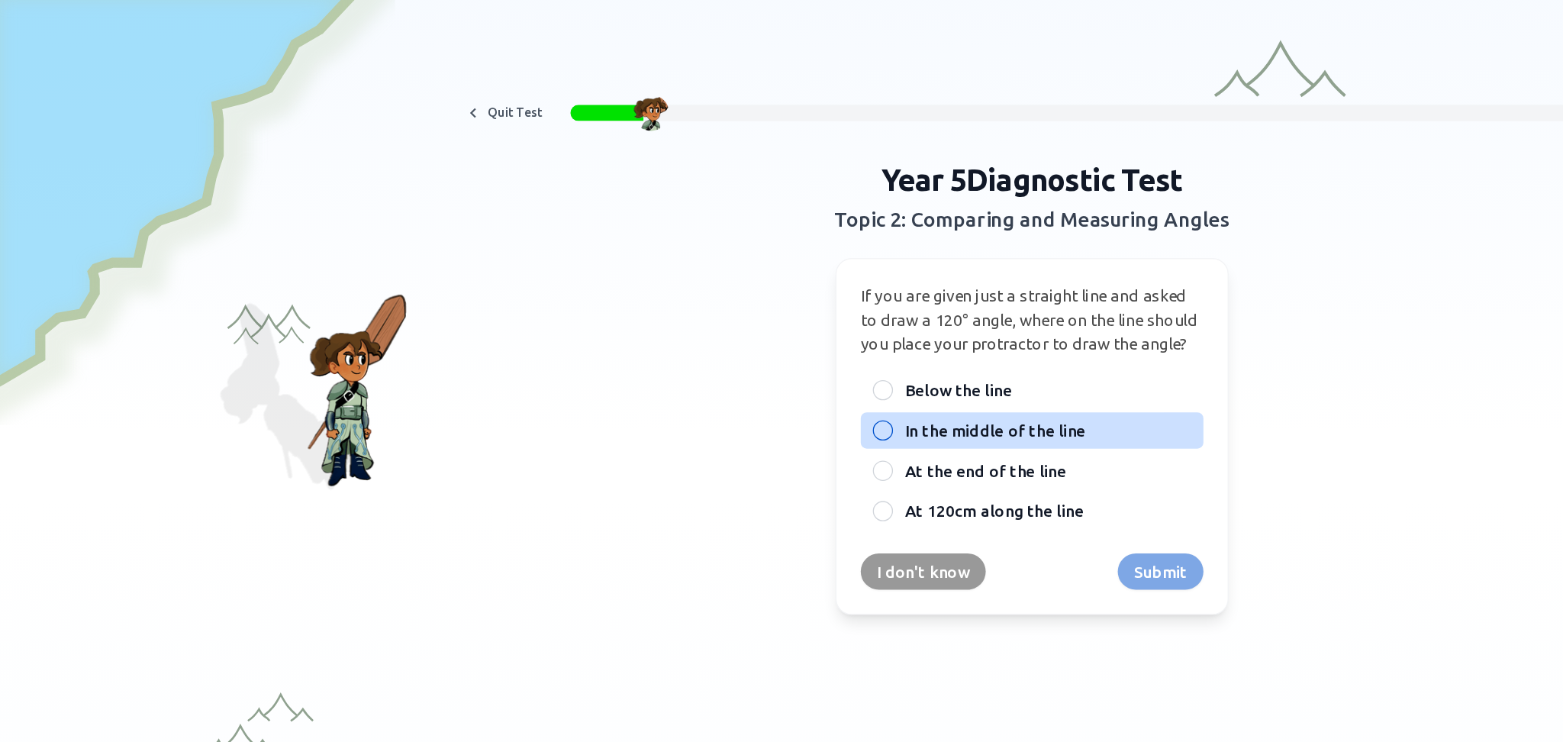
click at [781, 321] on span "In the middle of the line" at bounding box center [753, 326] width 137 height 18
click at [675, 321] on button "In the middle of the line" at bounding box center [668, 326] width 12 height 12
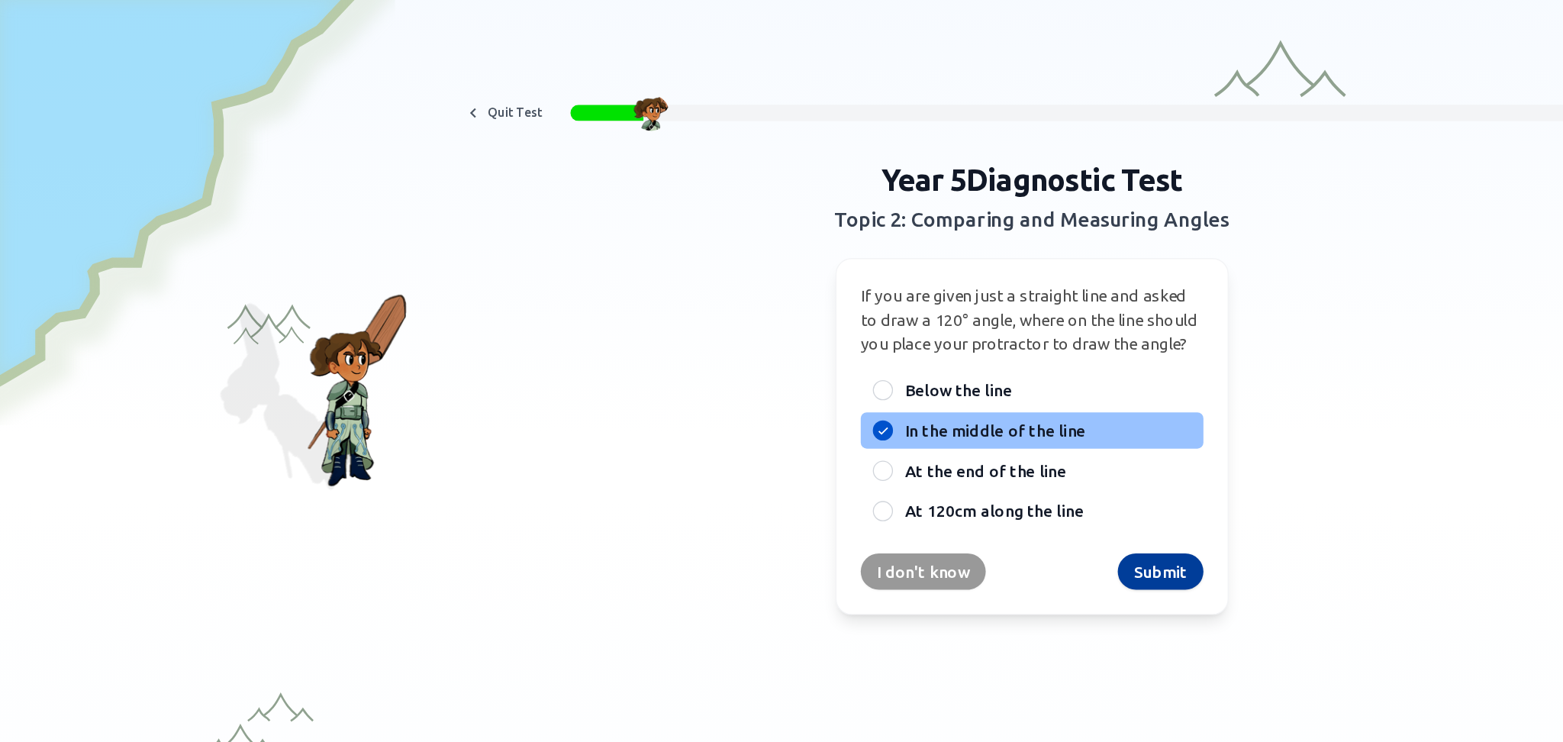
click at [861, 437] on button "Submit" at bounding box center [878, 432] width 65 height 27
